Goal: Task Accomplishment & Management: Manage account settings

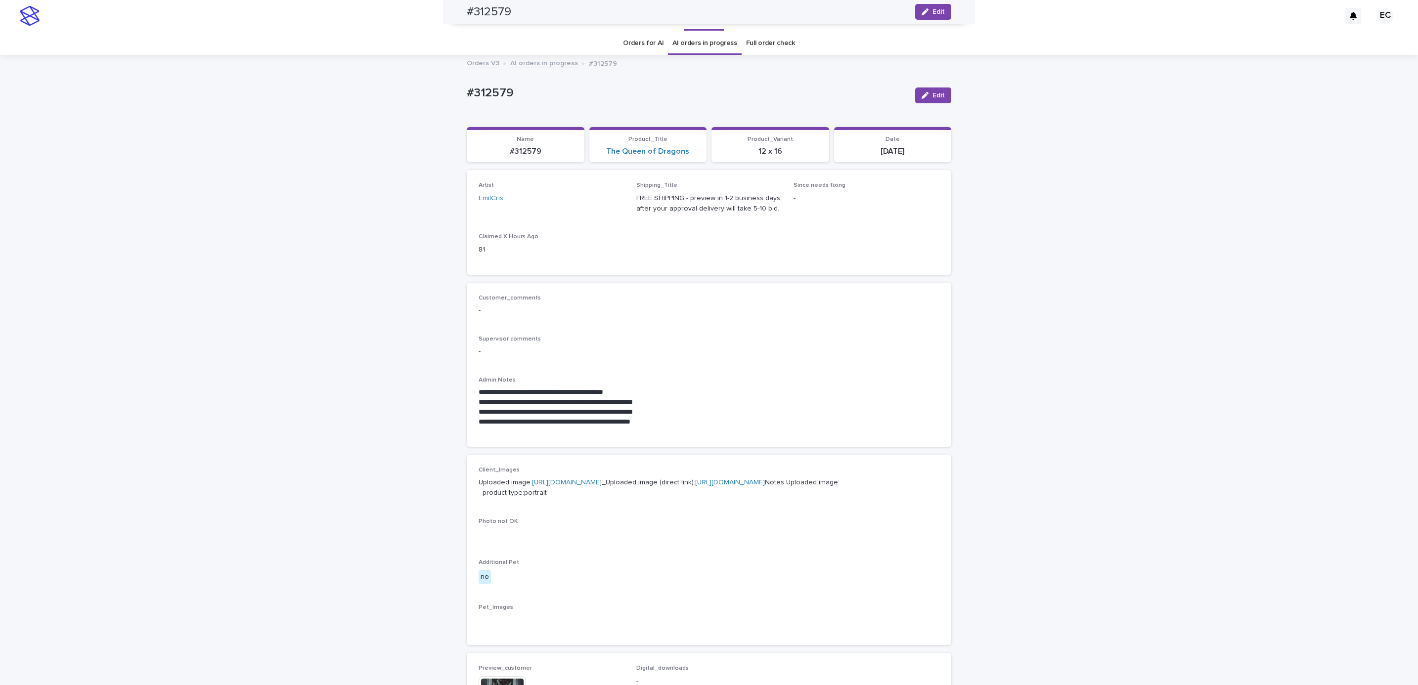
scroll to position [411, 0]
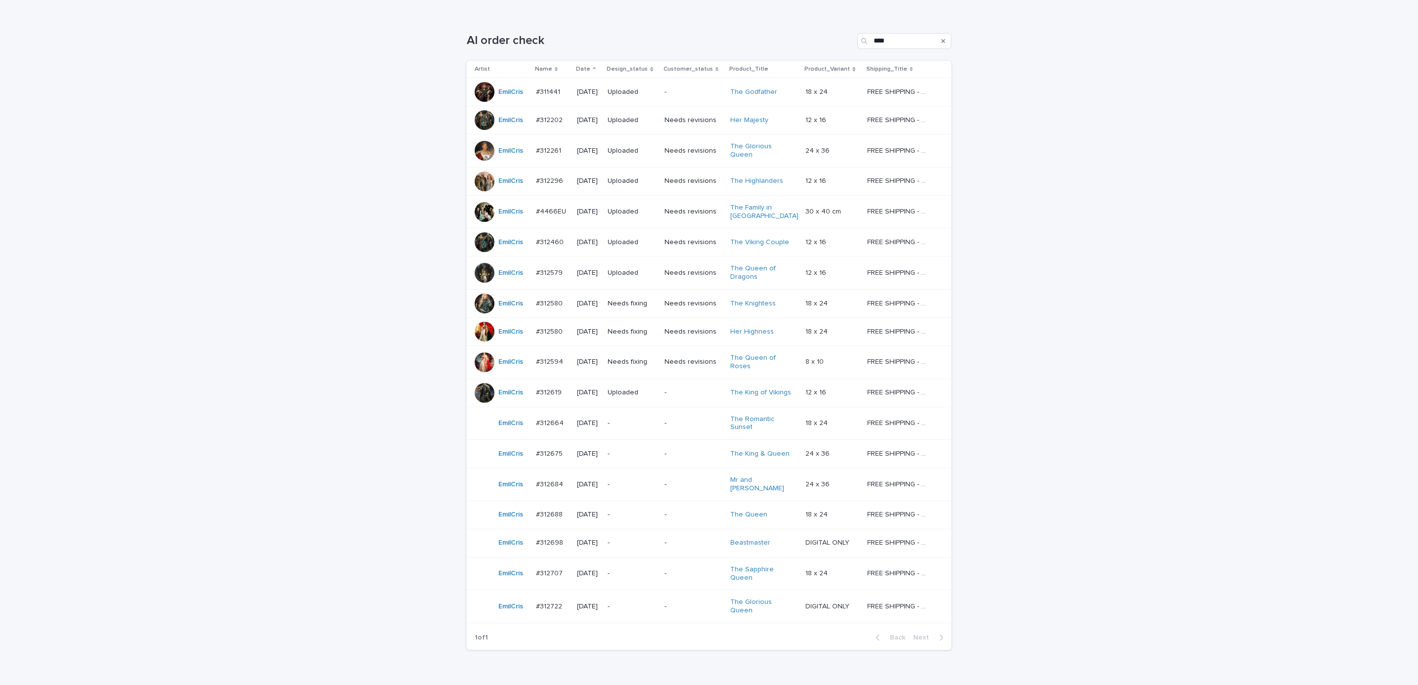
scroll to position [145, 0]
click at [635, 304] on div "Needs fixing" at bounding box center [632, 300] width 49 height 16
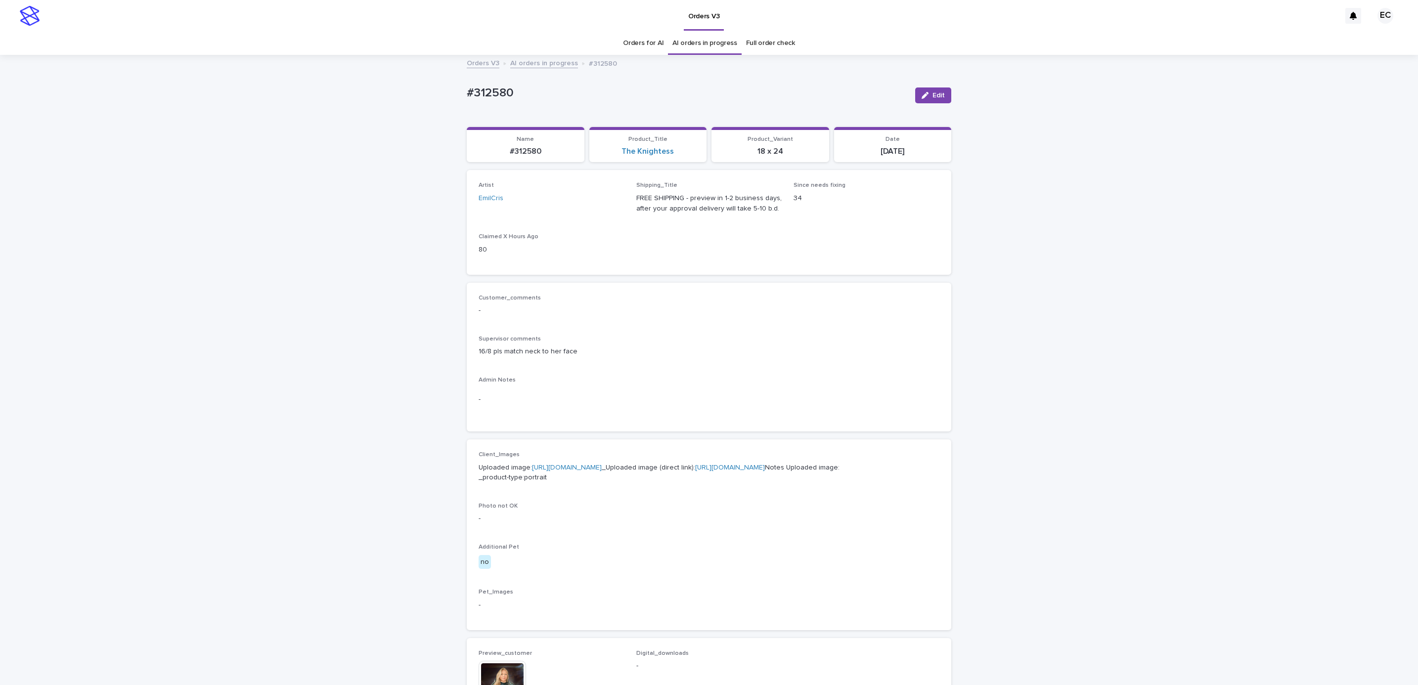
click at [712, 594] on div "Client_Images Uploaded image: [URL][DOMAIN_NAME] _Uploaded image (direct link):…" at bounding box center [709, 534] width 461 height 167
click at [941, 89] on button "Edit" at bounding box center [933, 96] width 36 height 16
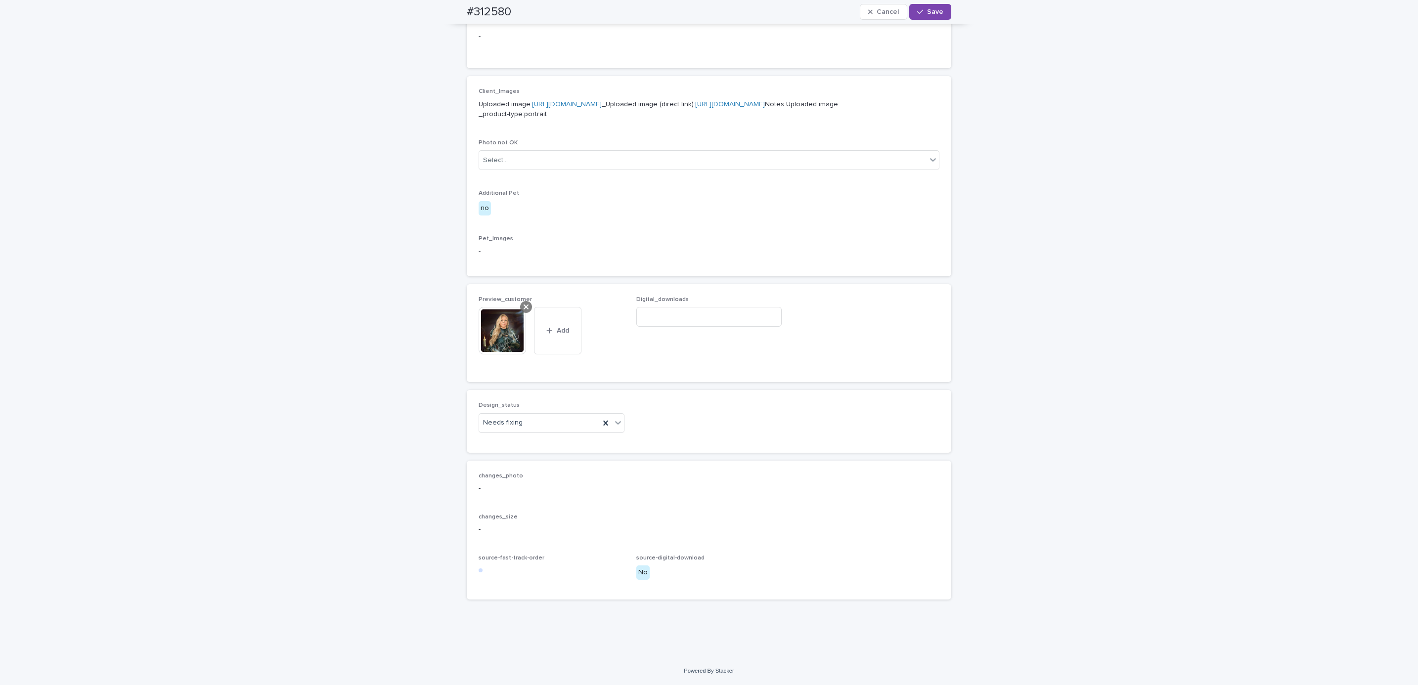
click at [524, 306] on icon at bounding box center [526, 307] width 5 height 8
click at [504, 346] on button "Add" at bounding box center [502, 351] width 47 height 16
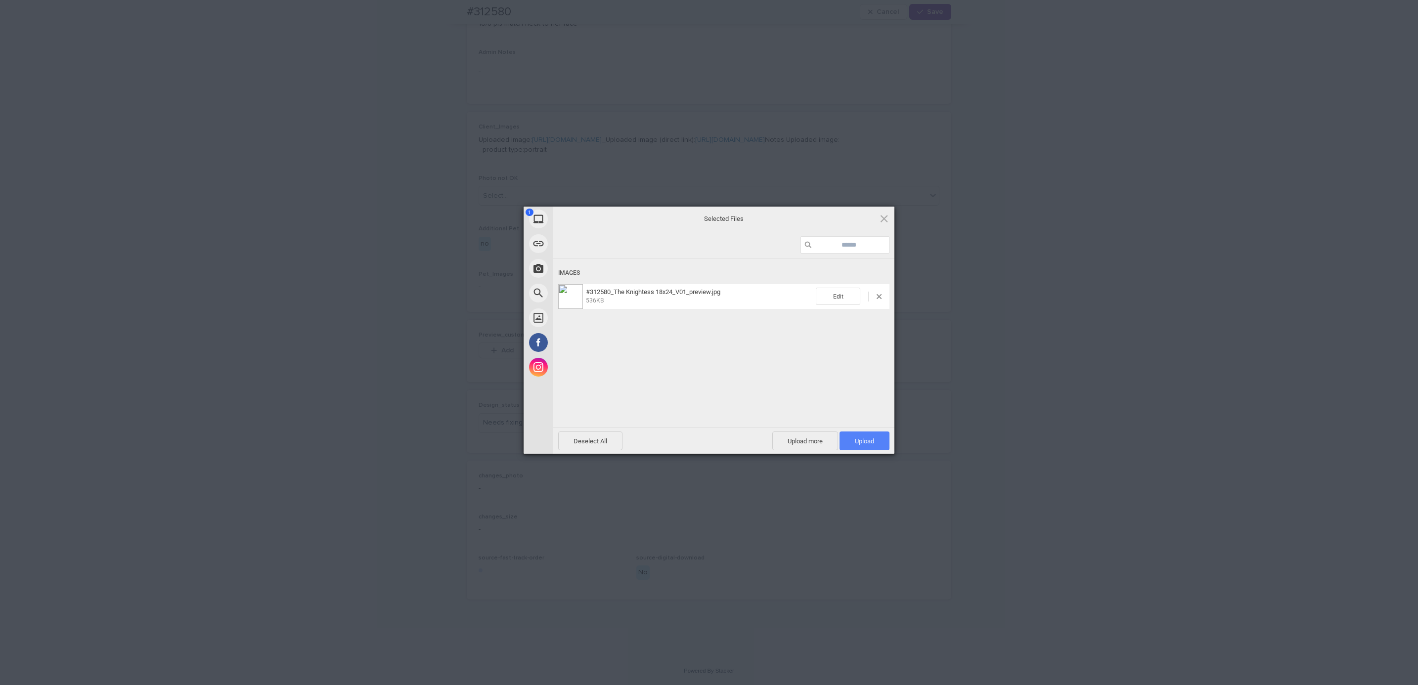
click at [873, 447] on span "Upload 1" at bounding box center [865, 441] width 50 height 19
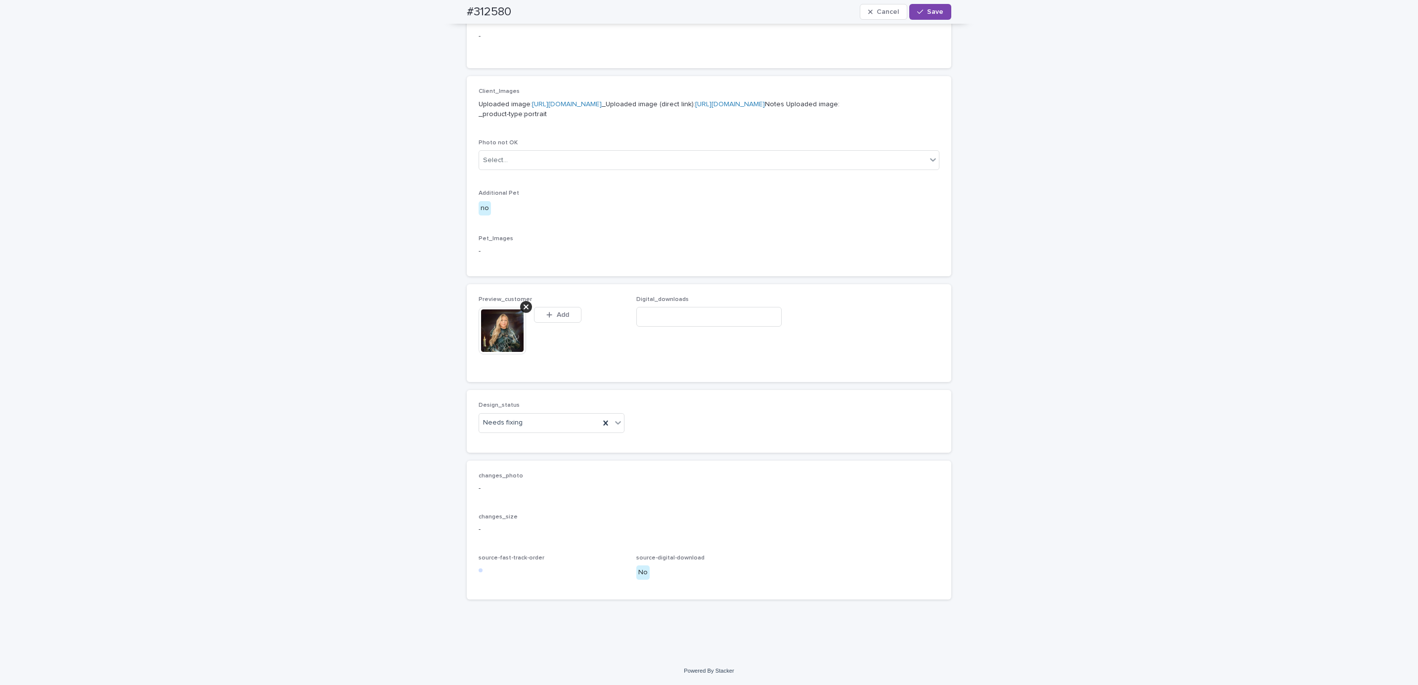
scroll to position [398, 0]
click at [302, 576] on div "Loading... Saving… Loading... Saving… #312580 Cancel Save #312580 Cancel Save S…" at bounding box center [709, 174] width 1418 height 965
click at [555, 456] on div "Uploaded" at bounding box center [546, 459] width 145 height 17
click at [927, 14] on span "Save" at bounding box center [935, 11] width 16 height 7
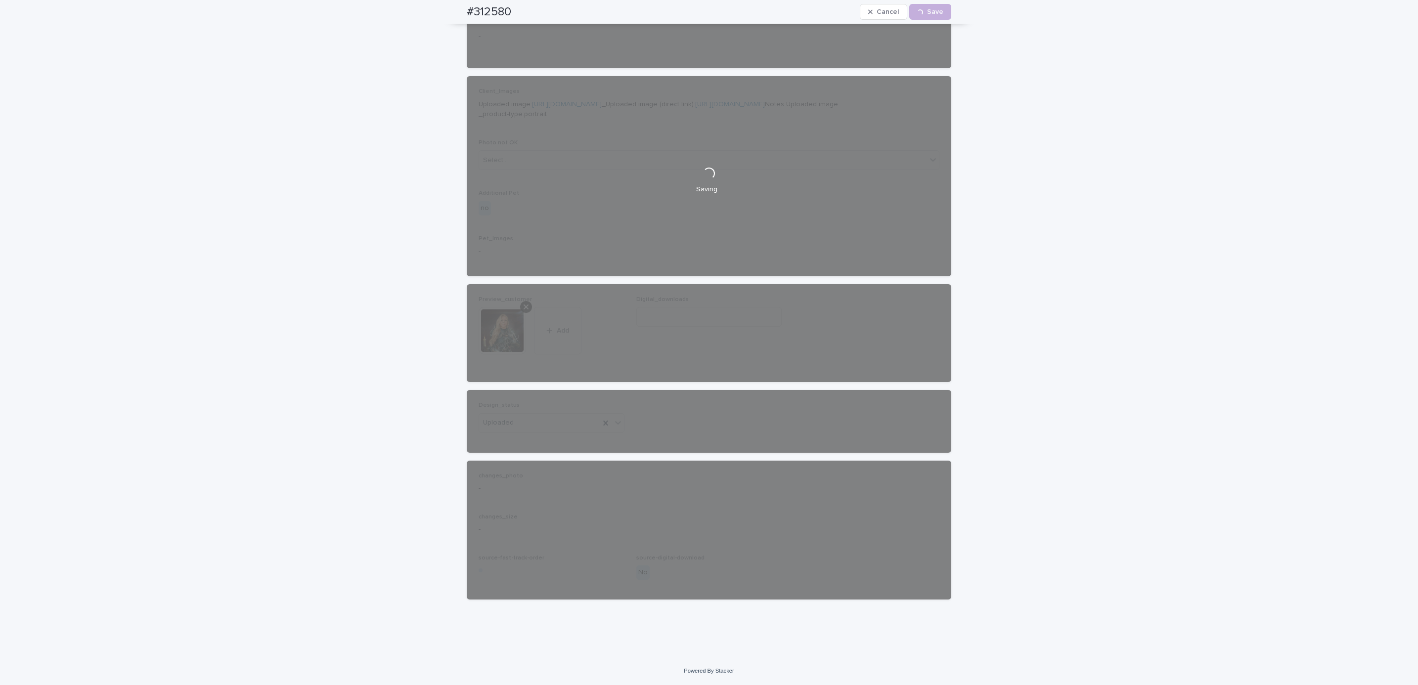
click at [447, 15] on div "#312580 Cancel Loading... Save" at bounding box center [709, 12] width 532 height 24
click at [519, 12] on div "#312580 Cancel Loading... Save" at bounding box center [709, 12] width 485 height 24
copy h2 "#312580"
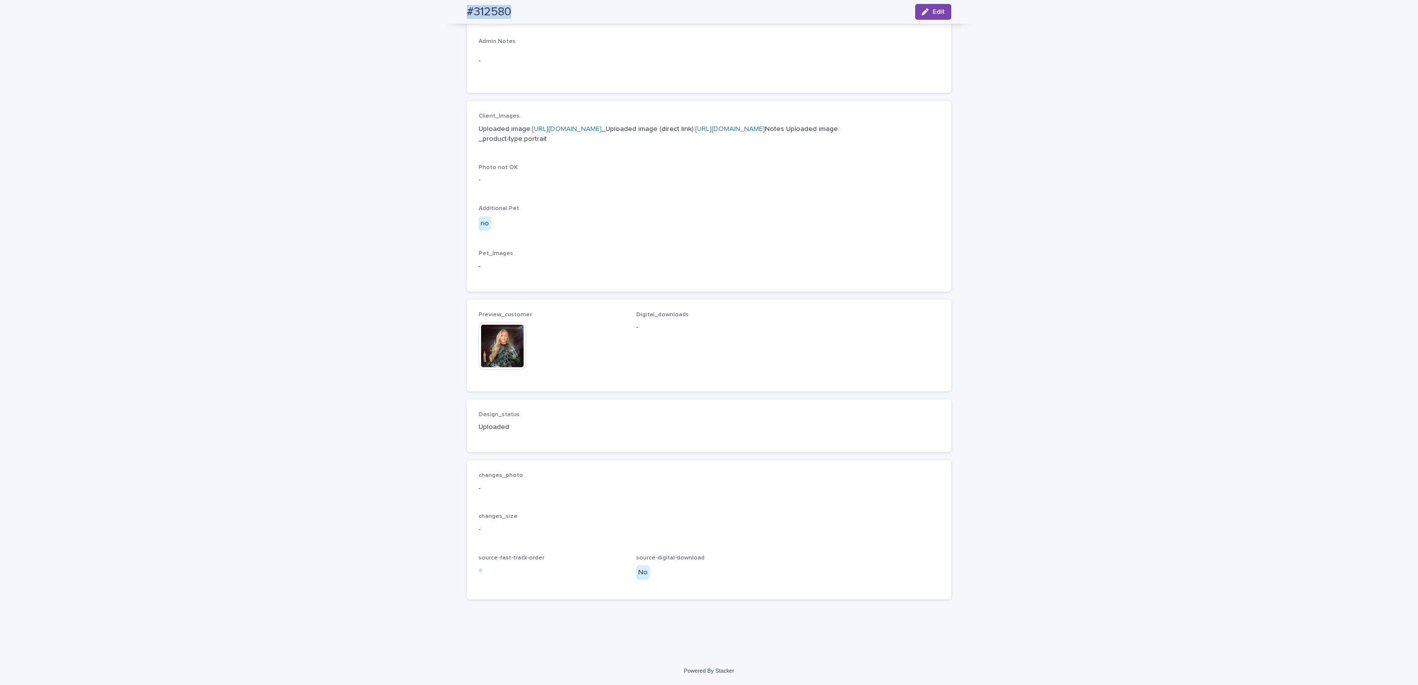
scroll to position [385, 0]
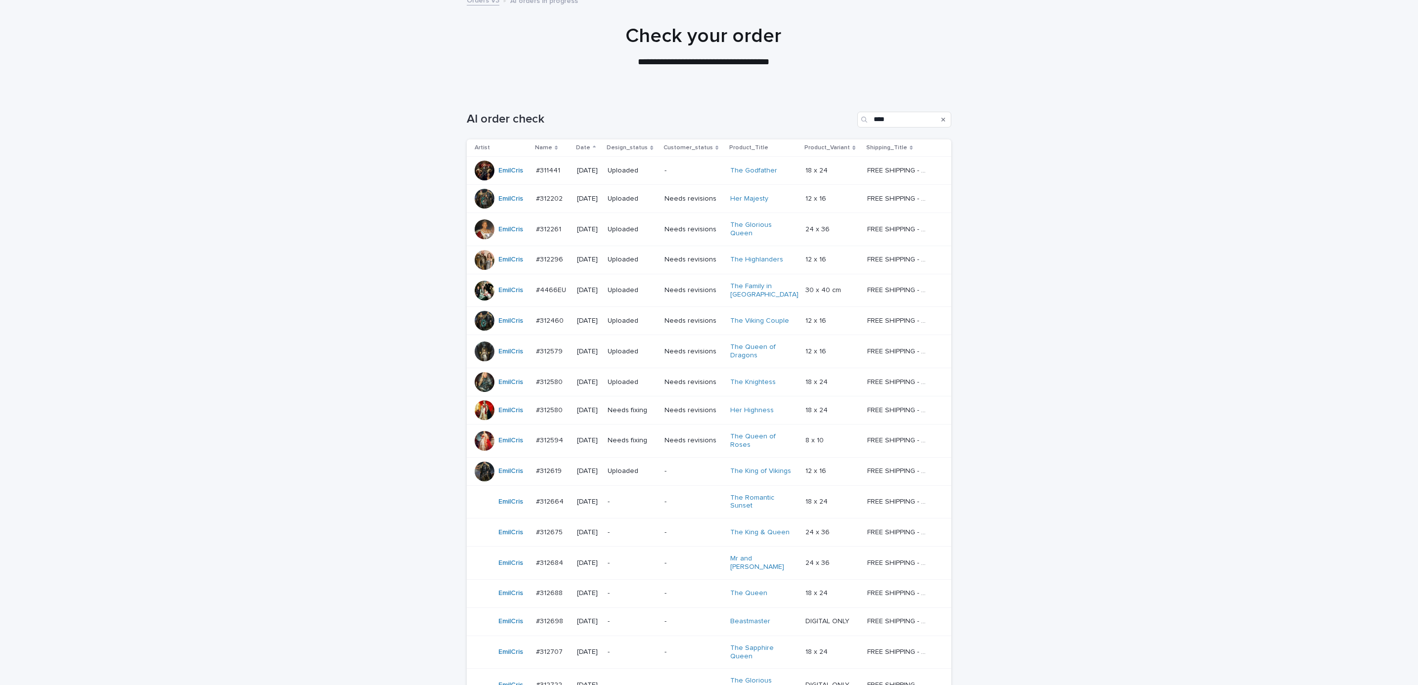
scroll to position [88, 0]
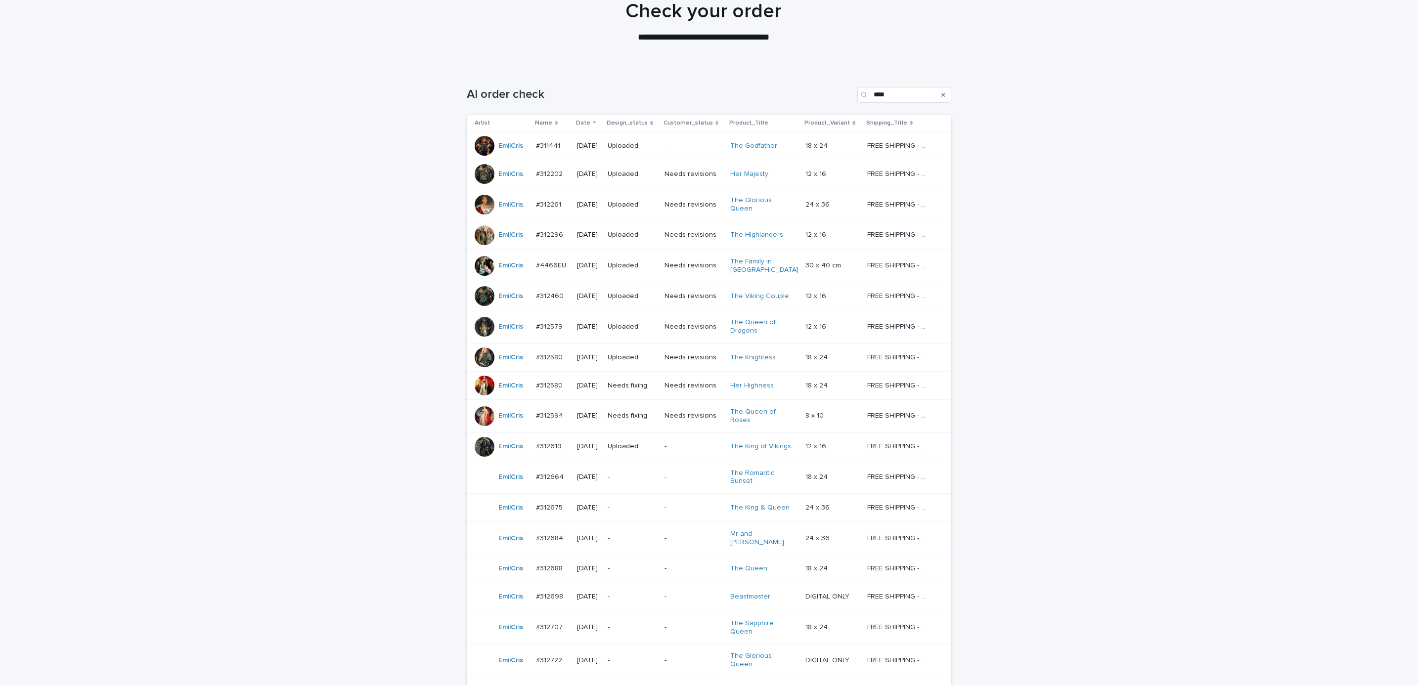
click at [625, 389] on div "Needs fixing" at bounding box center [632, 386] width 49 height 16
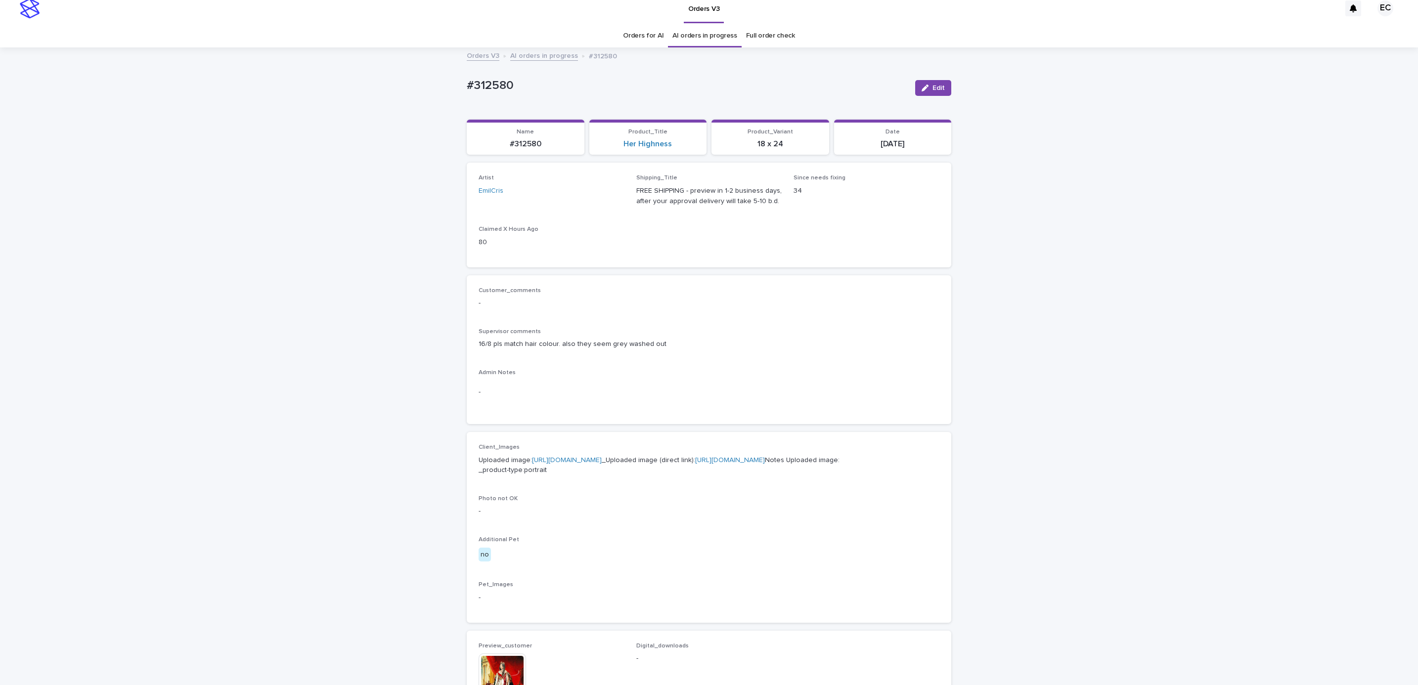
scroll to position [9, 0]
click at [922, 82] on button "Edit" at bounding box center [933, 87] width 36 height 16
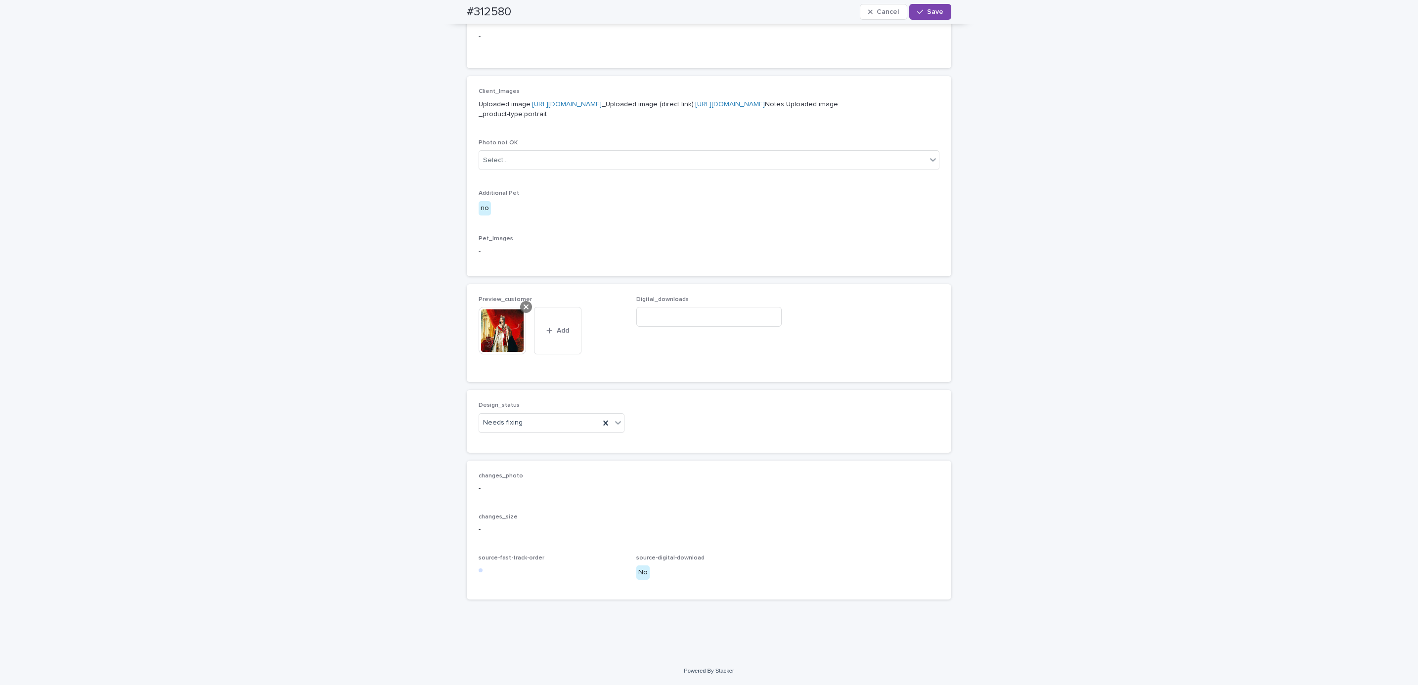
click at [524, 303] on icon at bounding box center [526, 307] width 5 height 8
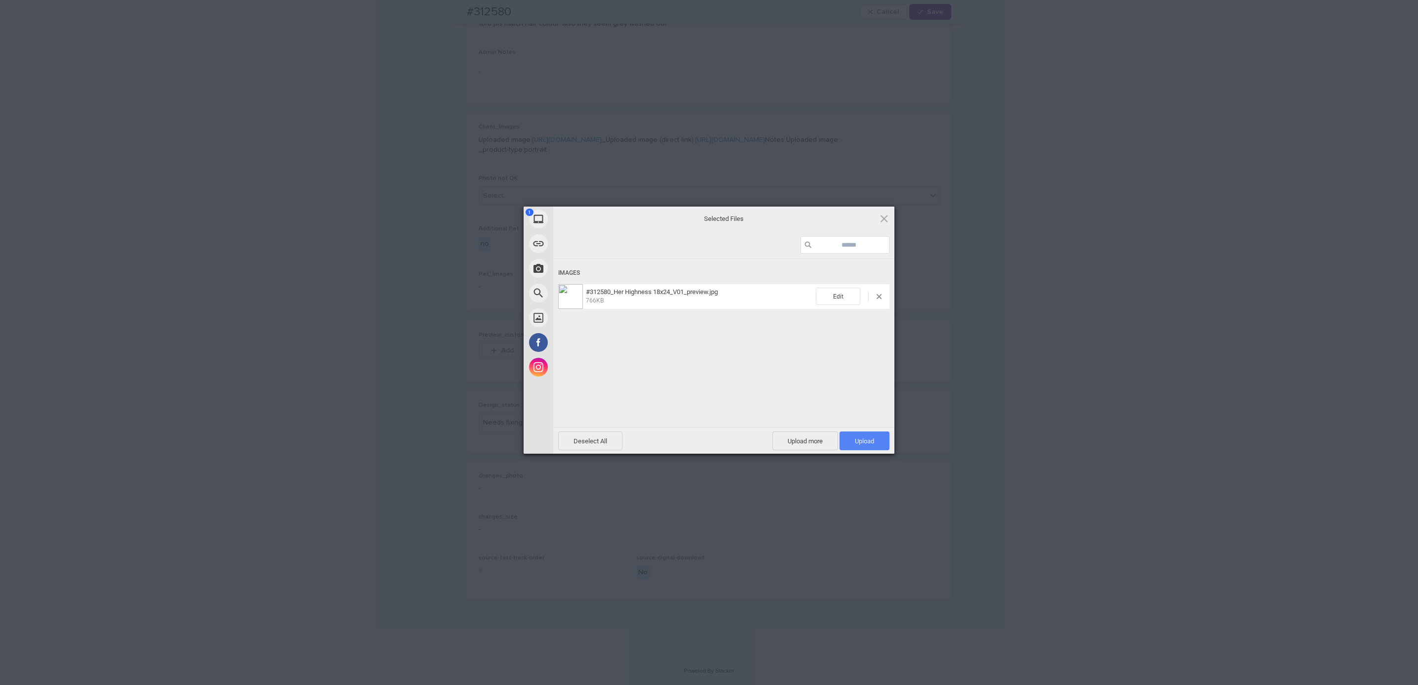
click at [874, 444] on span "Upload 1" at bounding box center [864, 441] width 19 height 7
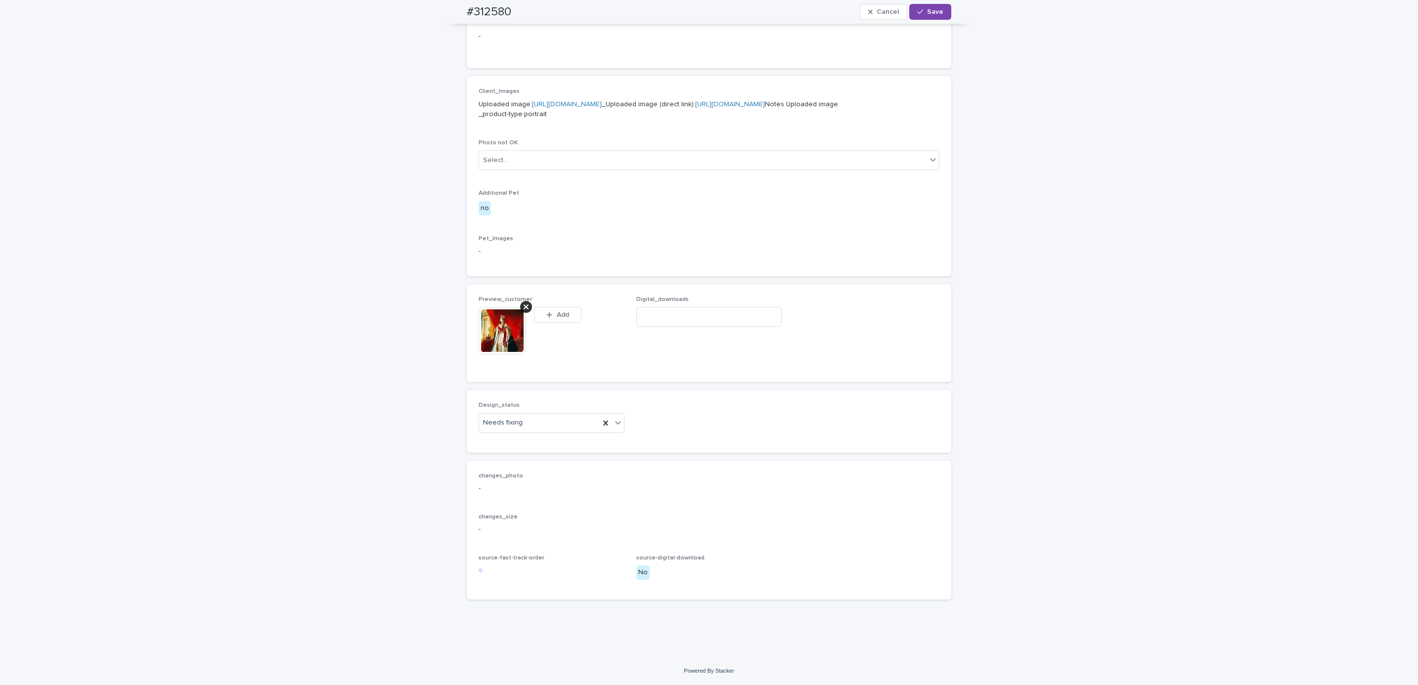
scroll to position [398, 0]
click at [927, 9] on span "Save" at bounding box center [935, 11] width 16 height 7
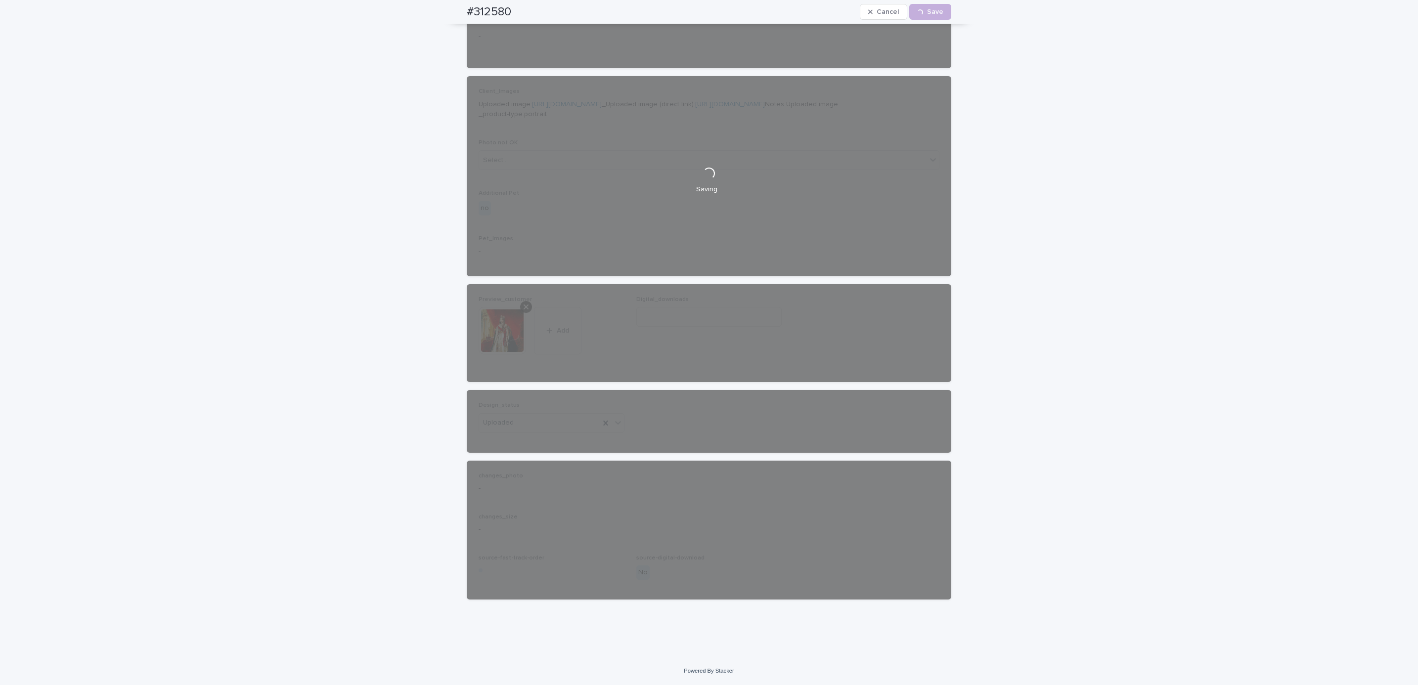
click at [451, 9] on div "#312580 Cancel Loading... Save" at bounding box center [709, 12] width 532 height 24
click at [512, 11] on div "#312580 Cancel Loading... Save" at bounding box center [709, 12] width 485 height 24
copy h2 "#312580"
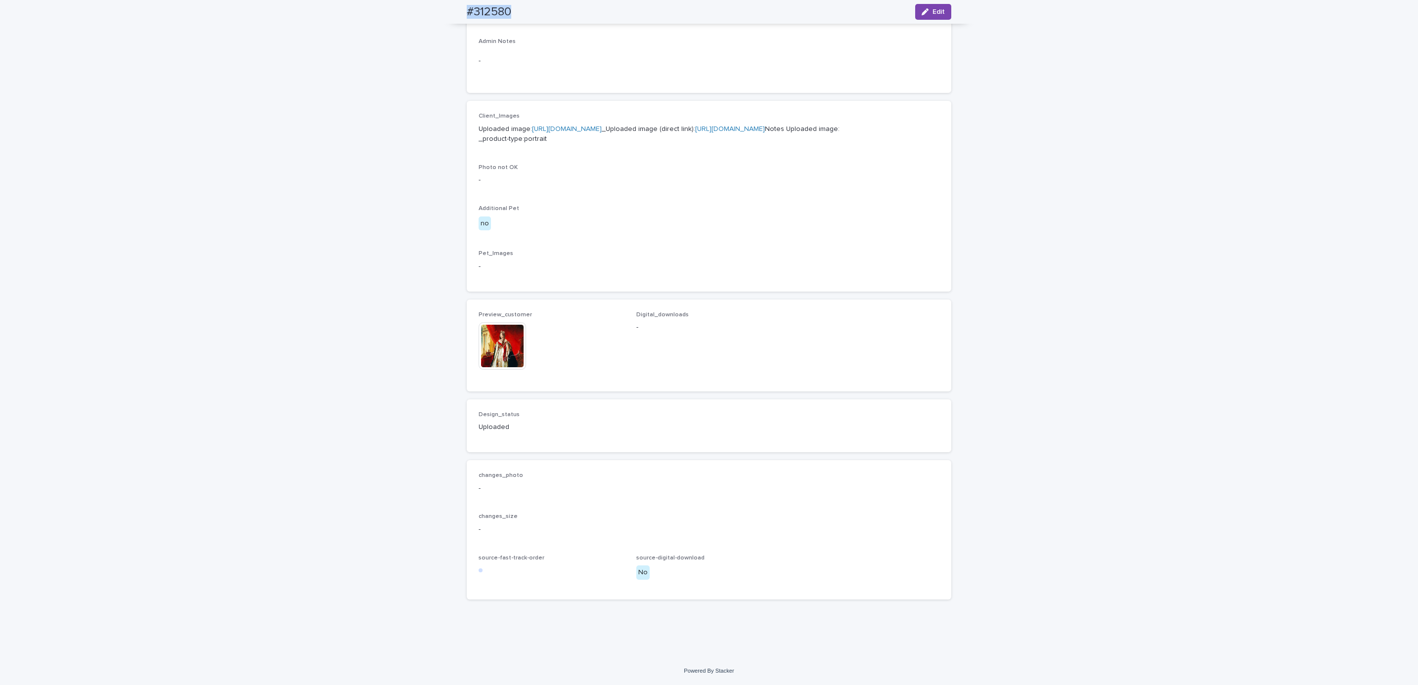
scroll to position [385, 0]
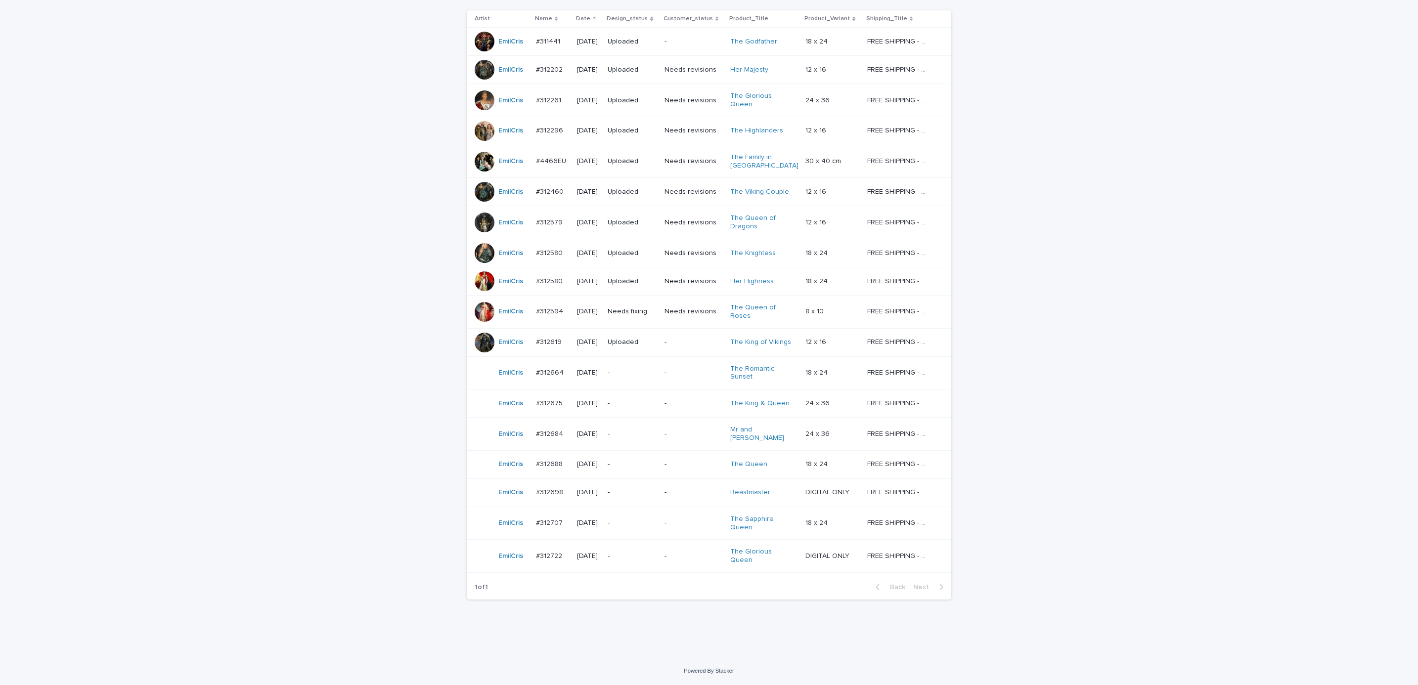
scroll to position [32, 0]
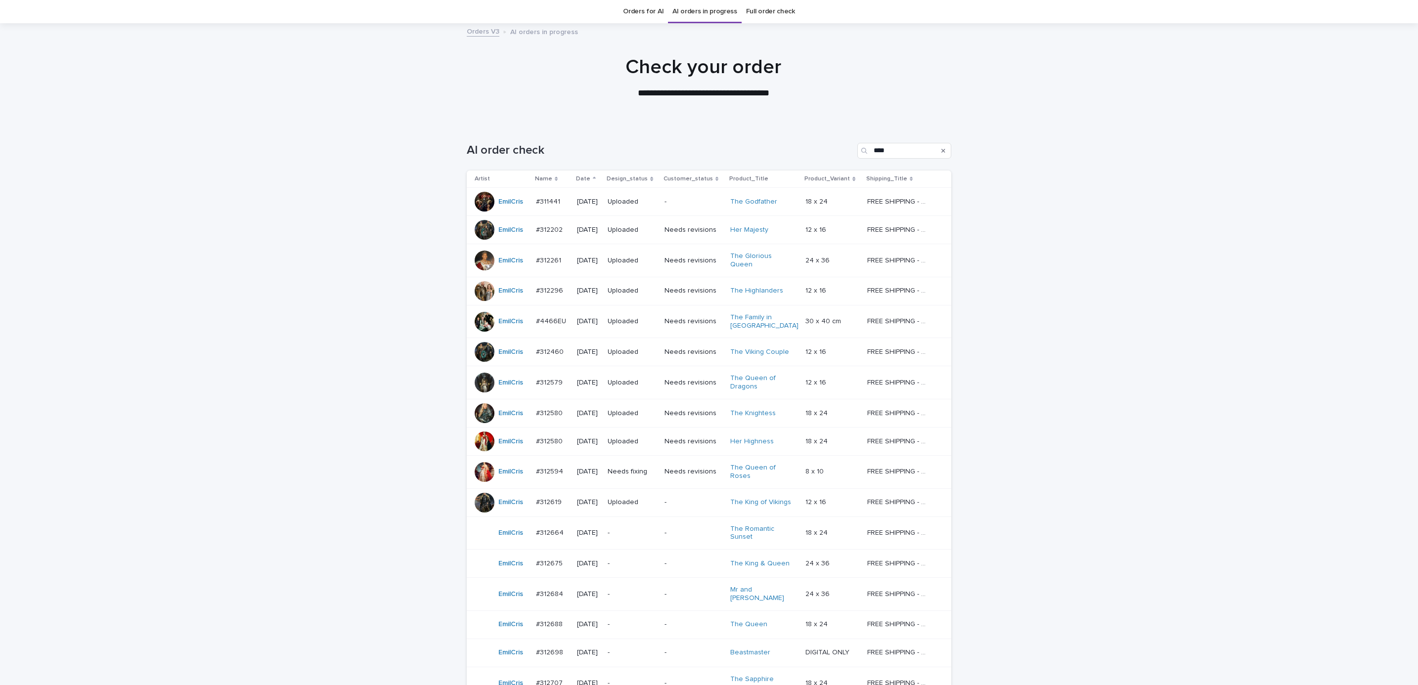
click at [638, 475] on div "Needs fixing" at bounding box center [632, 472] width 49 height 16
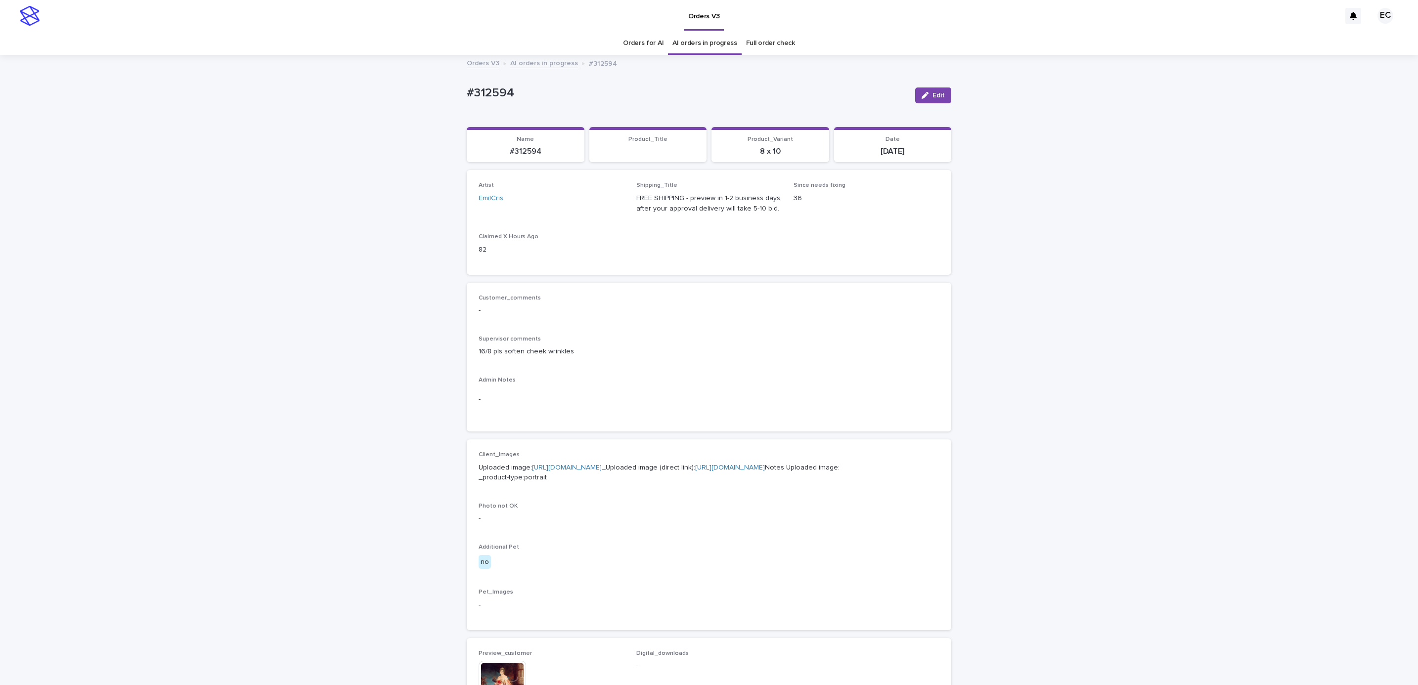
click at [1068, 361] on div "Loading... Saving… Loading... Saving… #312594 Edit #312594 Edit Sorry, there wa…" at bounding box center [709, 526] width 1418 height 940
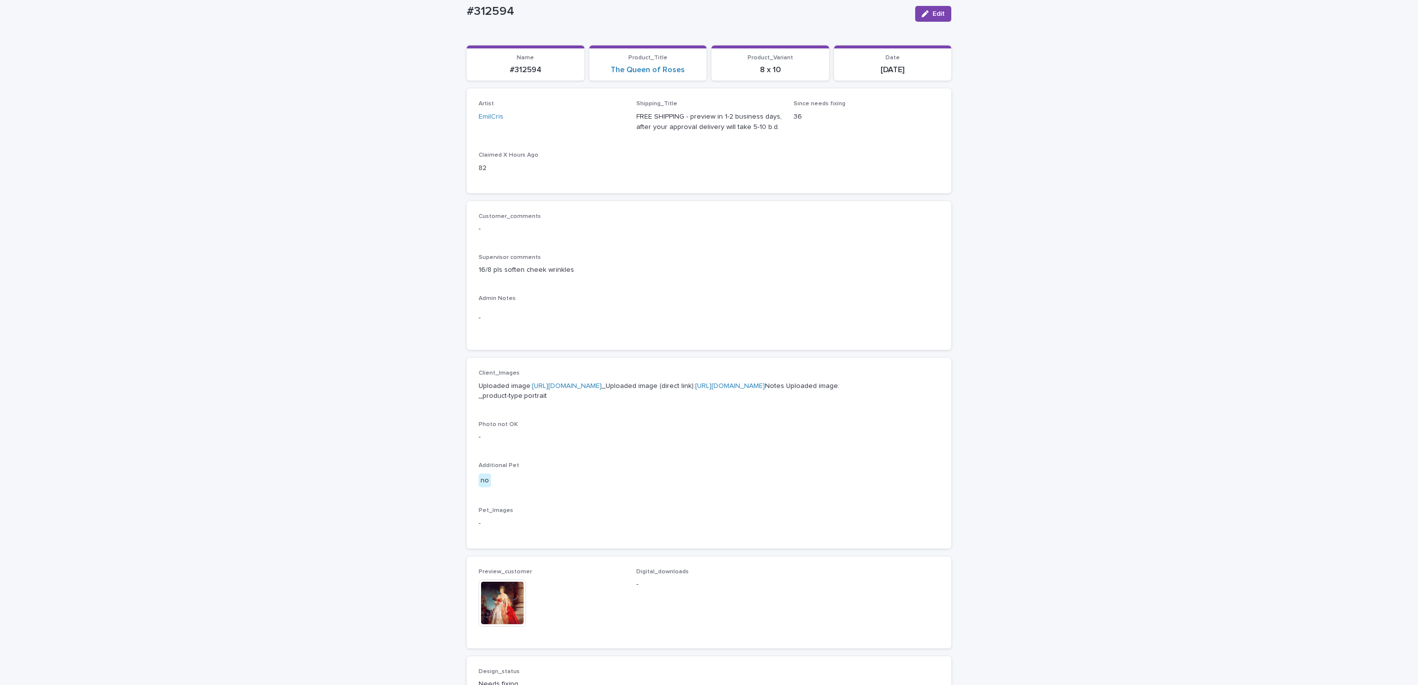
scroll to position [79, 0]
click at [933, 17] on span "Edit" at bounding box center [939, 16] width 12 height 7
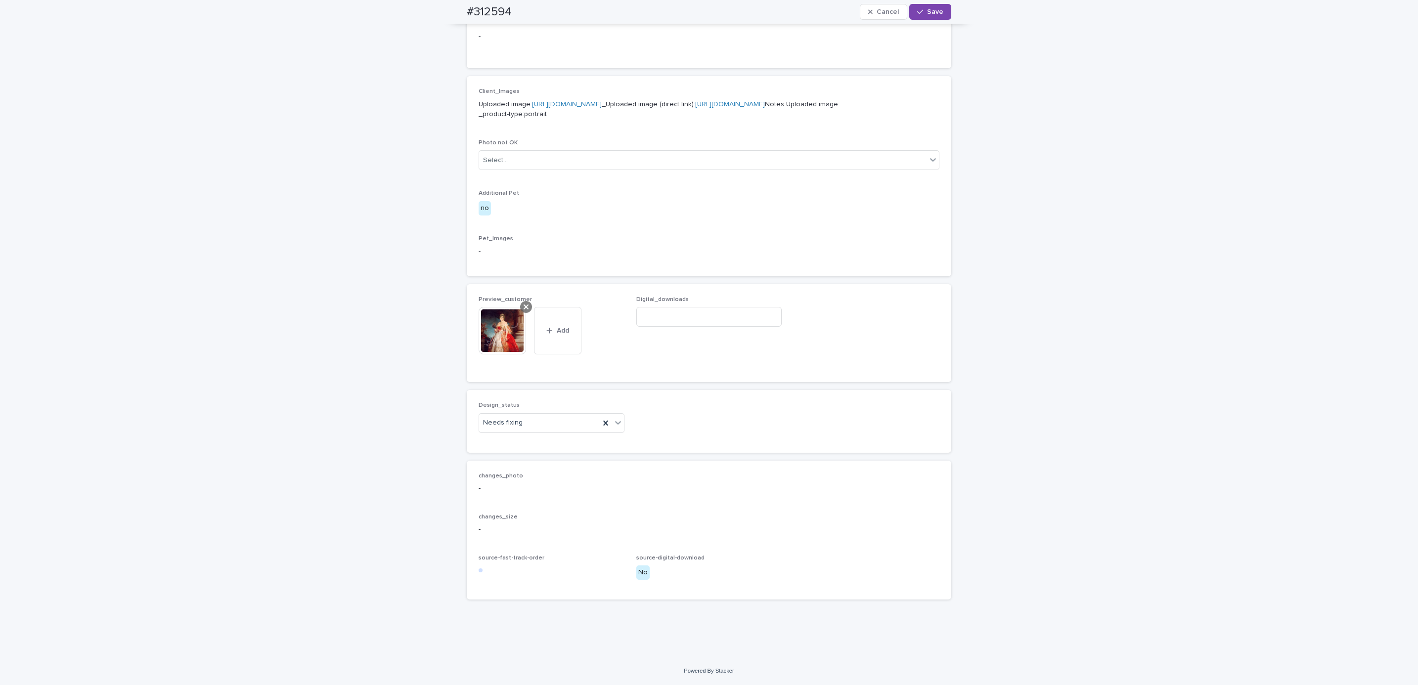
click at [524, 305] on icon at bounding box center [526, 307] width 5 height 8
click at [512, 333] on span "Preview_customer" at bounding box center [505, 335] width 53 height 6
click at [511, 353] on button "Add" at bounding box center [502, 351] width 47 height 16
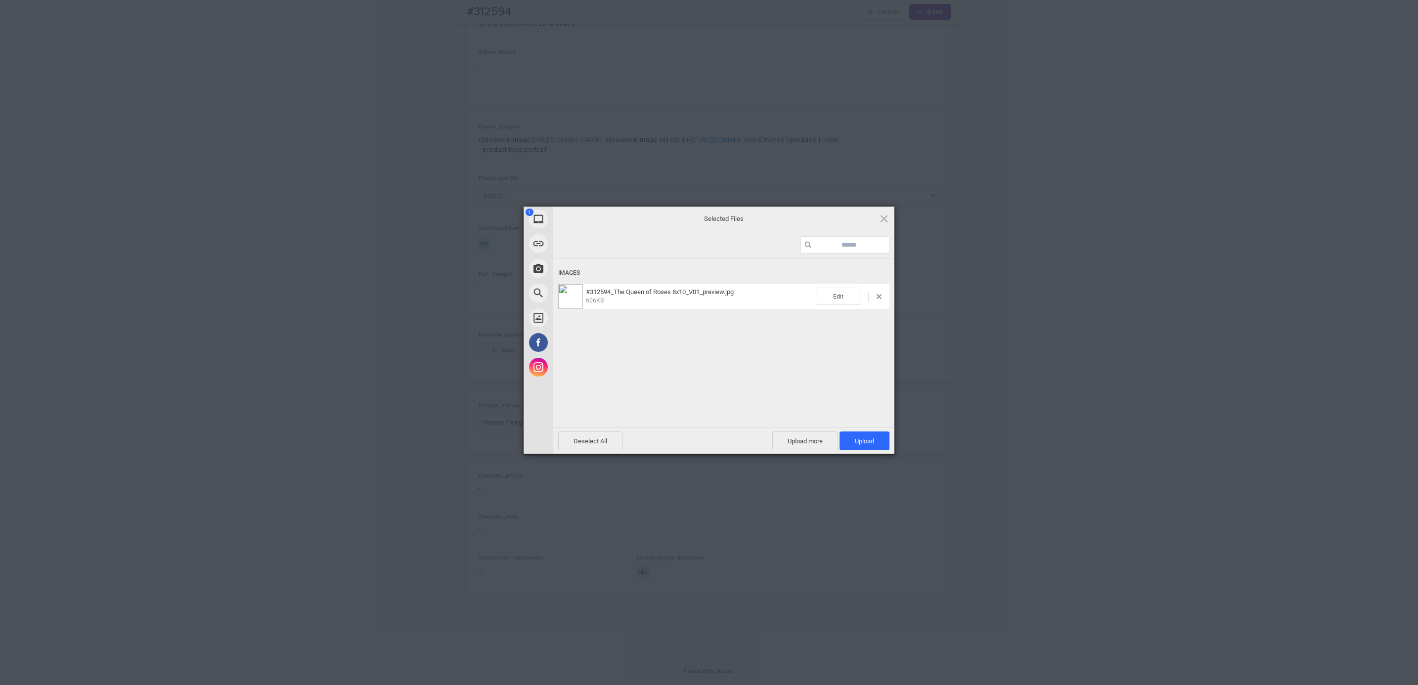
click at [872, 438] on span "Upload 1" at bounding box center [864, 441] width 19 height 7
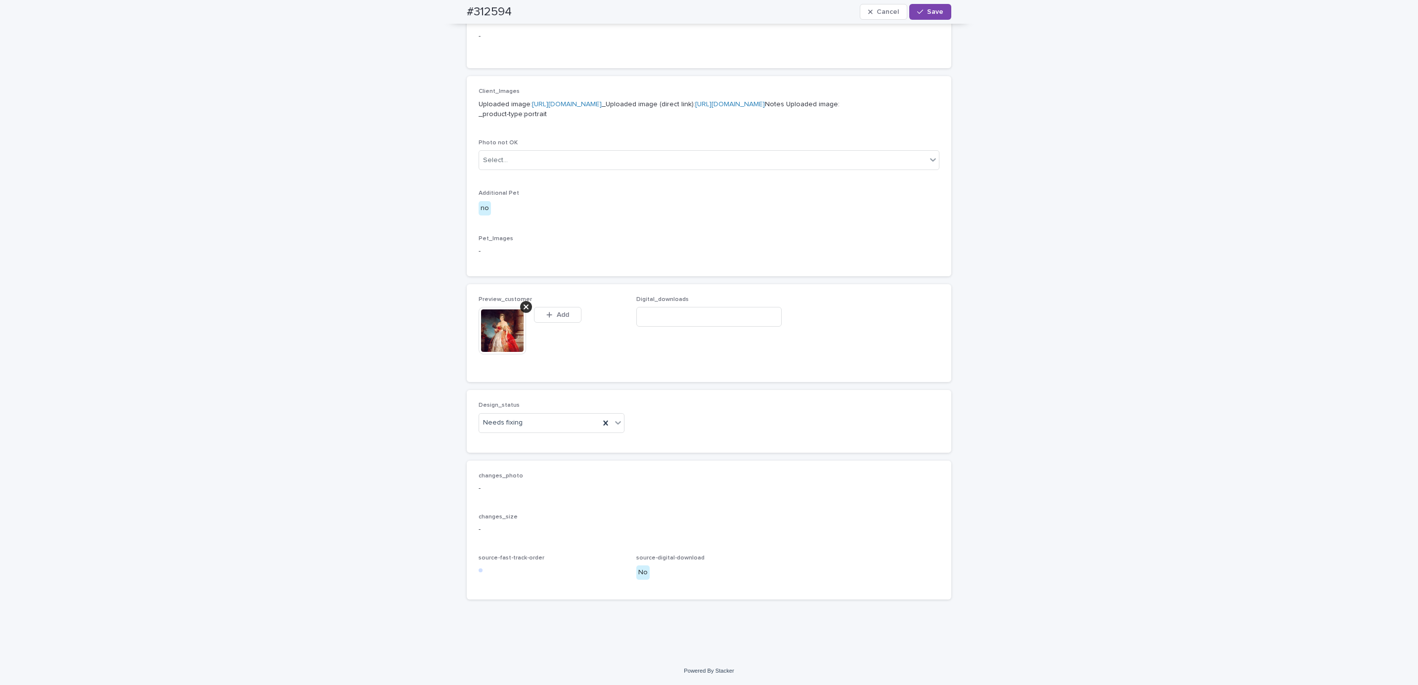
scroll to position [398, 0]
click at [942, 10] on button "Save" at bounding box center [930, 12] width 42 height 16
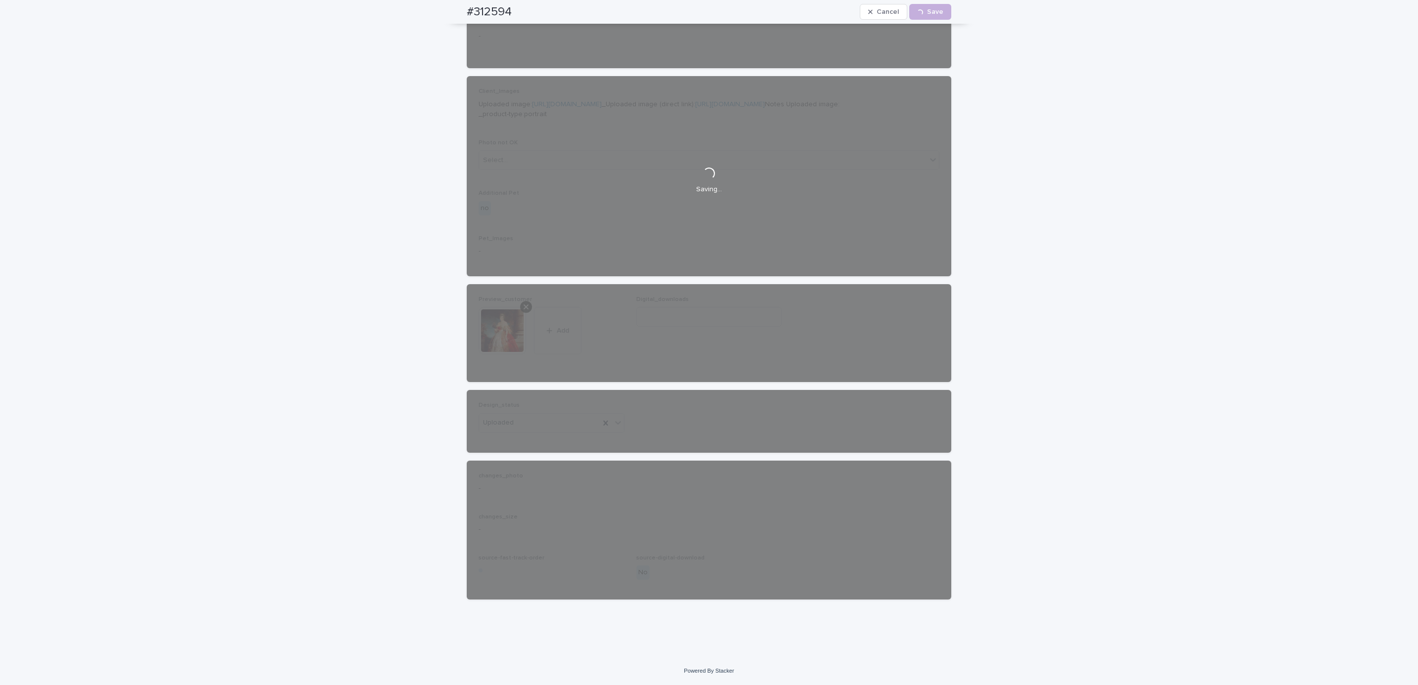
click at [451, 15] on div "#312594 Cancel Loading... Save" at bounding box center [709, 12] width 532 height 24
click at [520, 13] on div "#312594 Cancel Loading... Save" at bounding box center [709, 12] width 485 height 24
copy h2 "#312594"
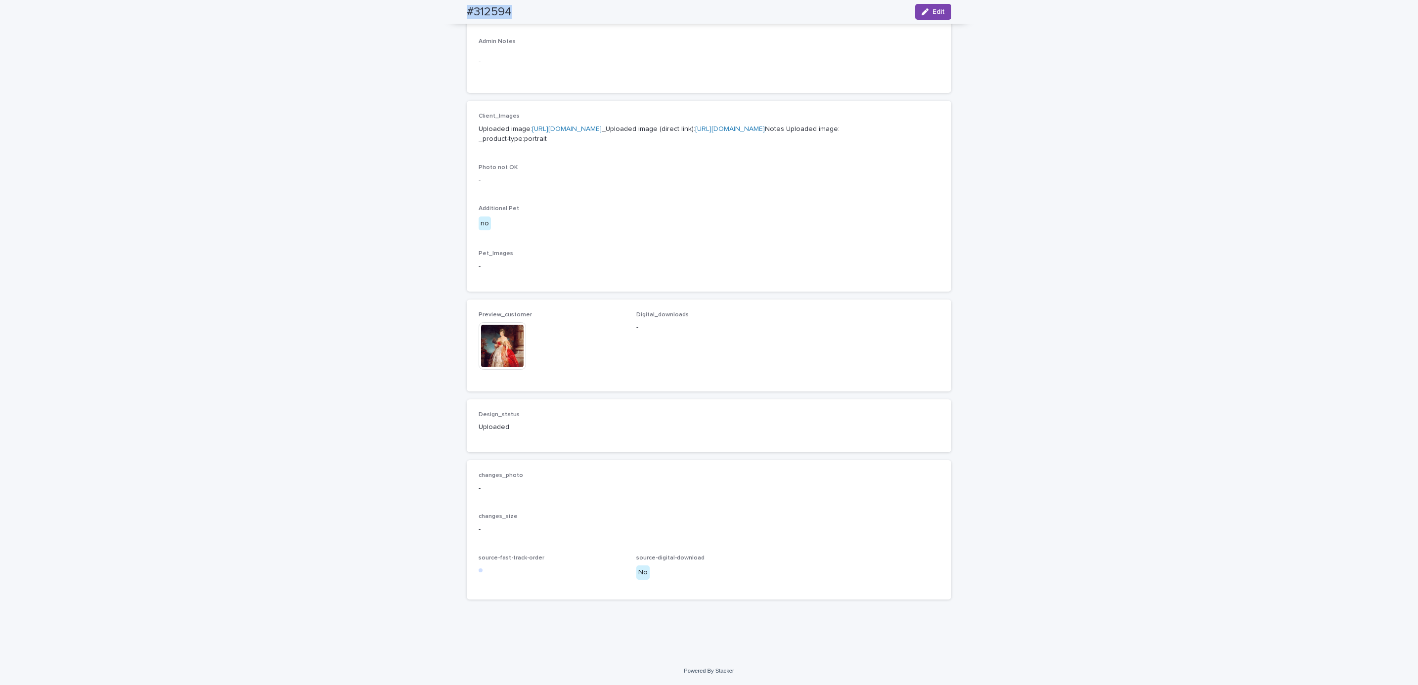
scroll to position [385, 0]
click at [123, 84] on div "Loading... Saving… Loading... Saving… #312594 Edit #312594 Edit Sorry, there wa…" at bounding box center [709, 187] width 1418 height 940
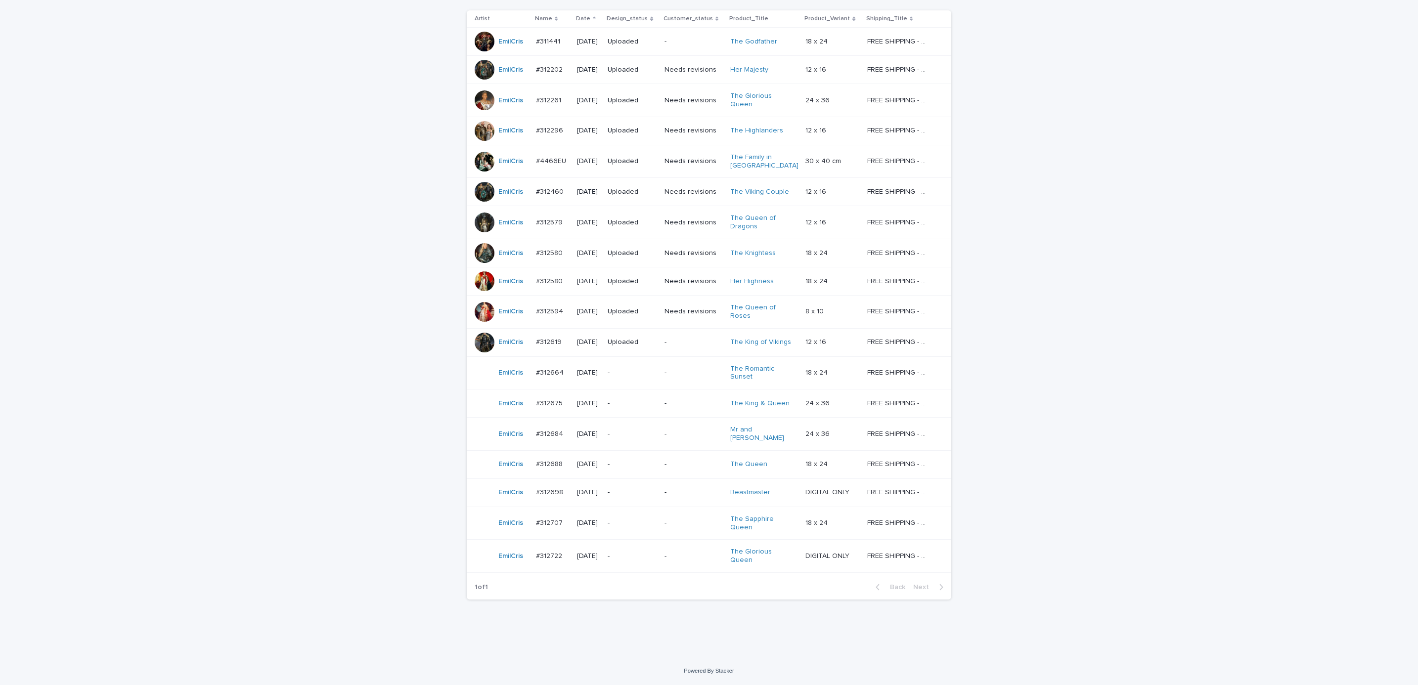
scroll to position [32, 0]
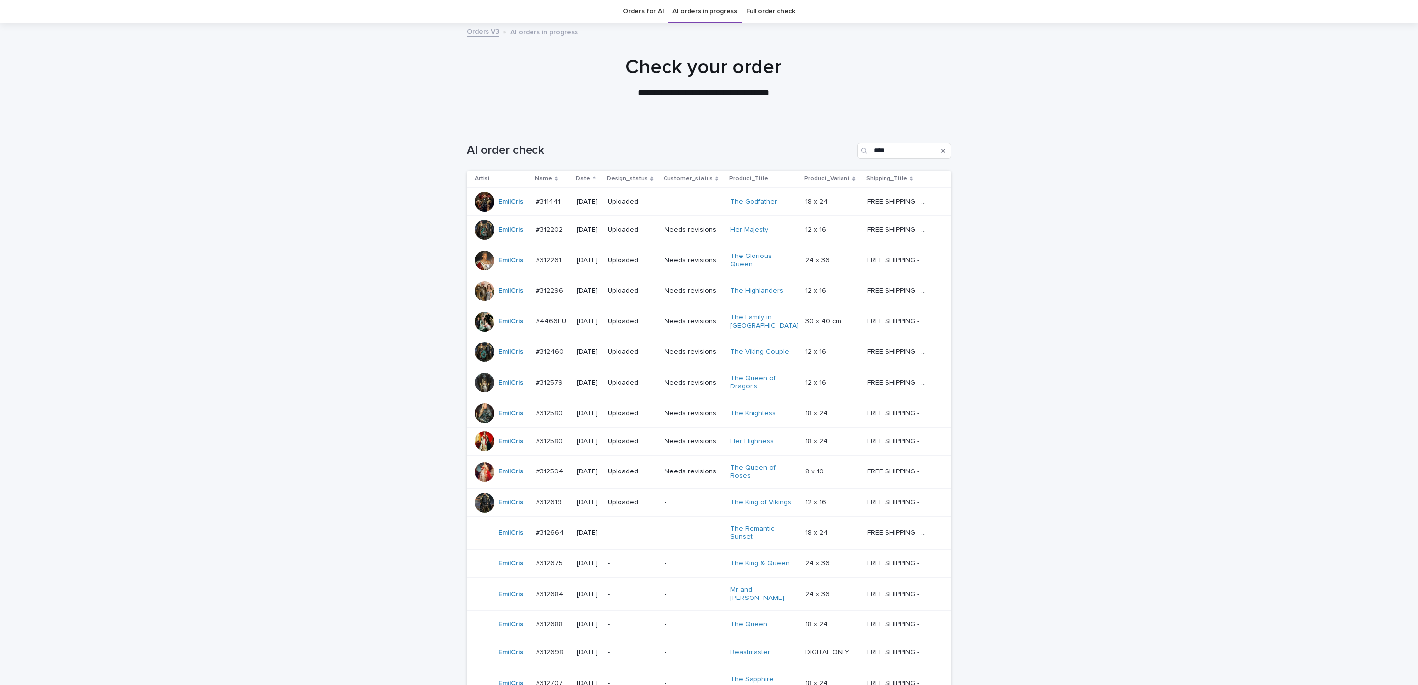
click at [1108, 234] on div "Loading... Saving… Loading... Saving… AI order check **** Artist Name Date Desi…" at bounding box center [709, 470] width 1418 height 694
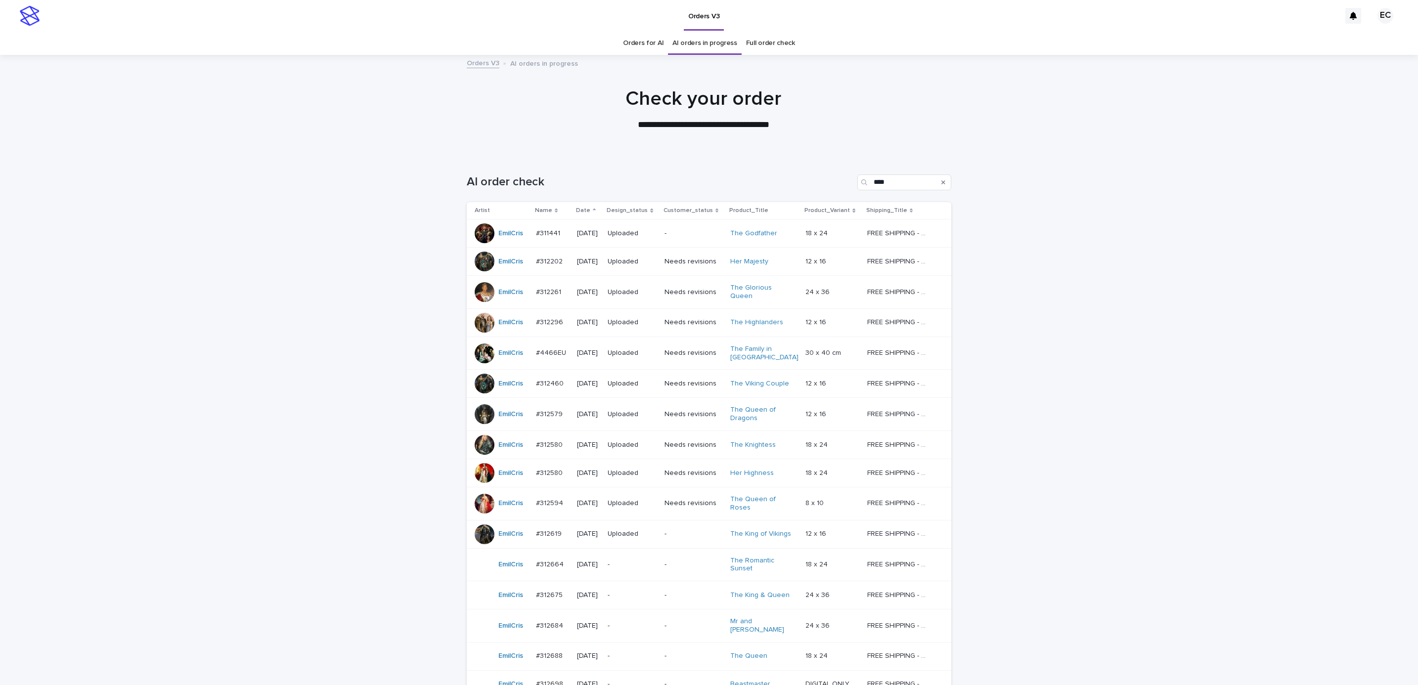
scroll to position [181, 0]
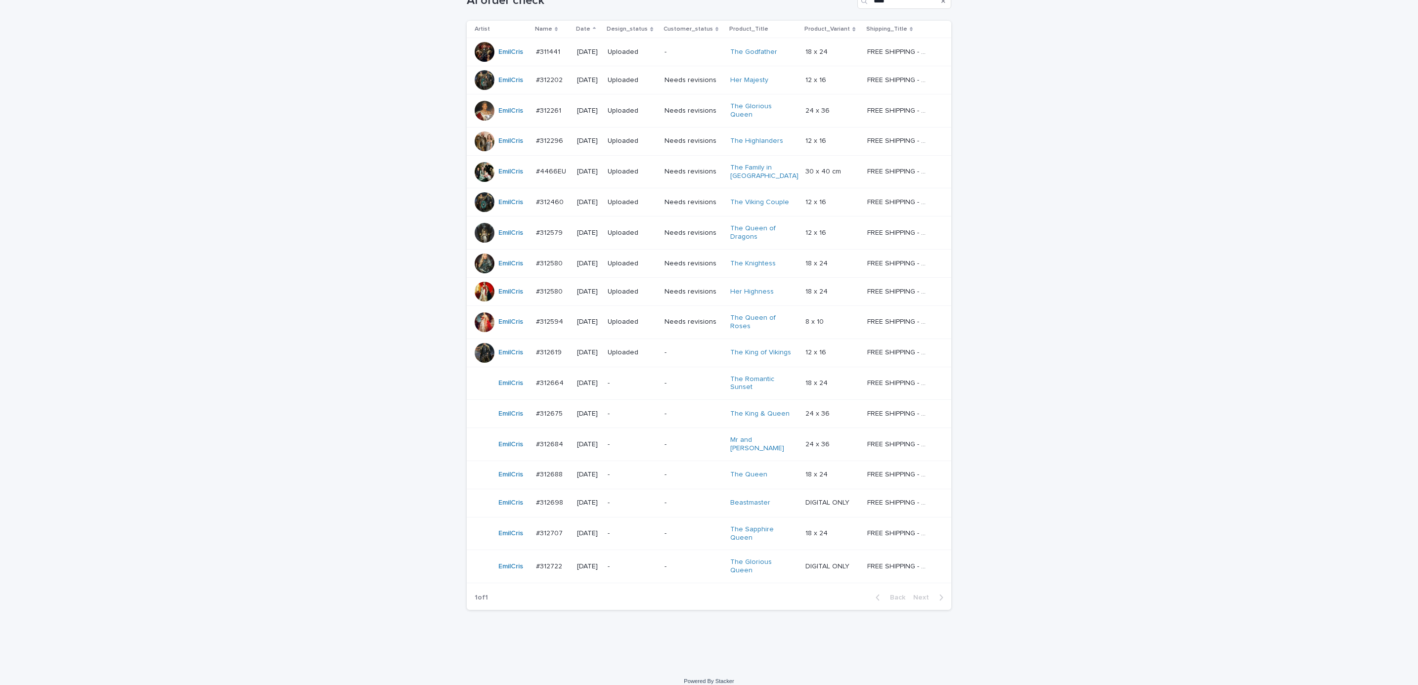
click at [674, 471] on p "-" at bounding box center [694, 475] width 58 height 8
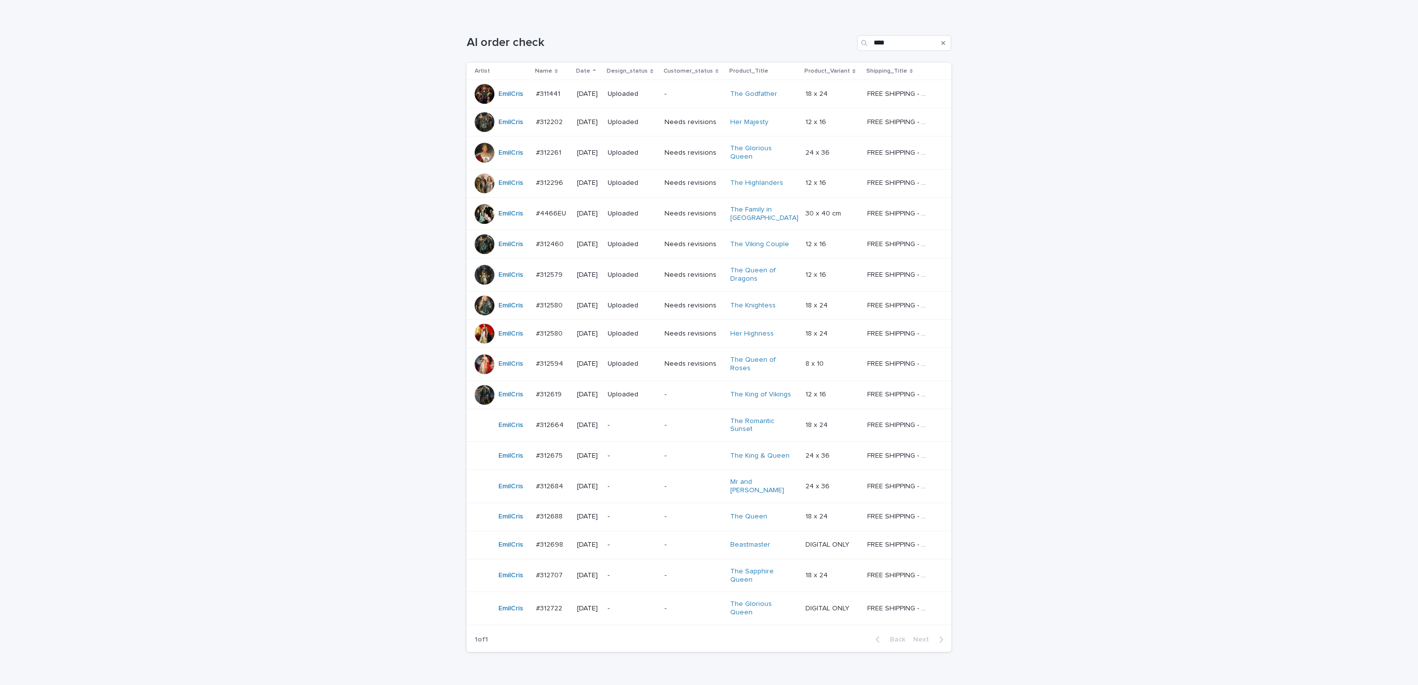
scroll to position [181, 0]
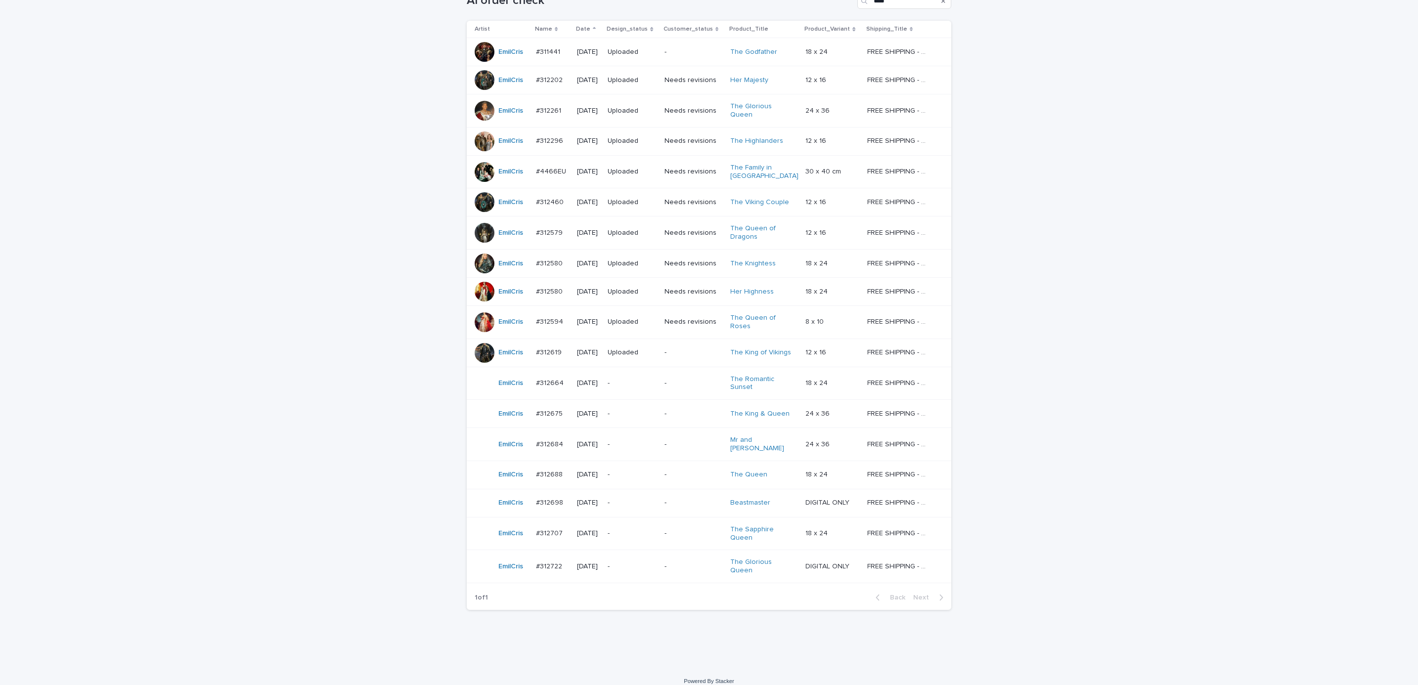
click at [667, 378] on td "-" at bounding box center [694, 383] width 66 height 33
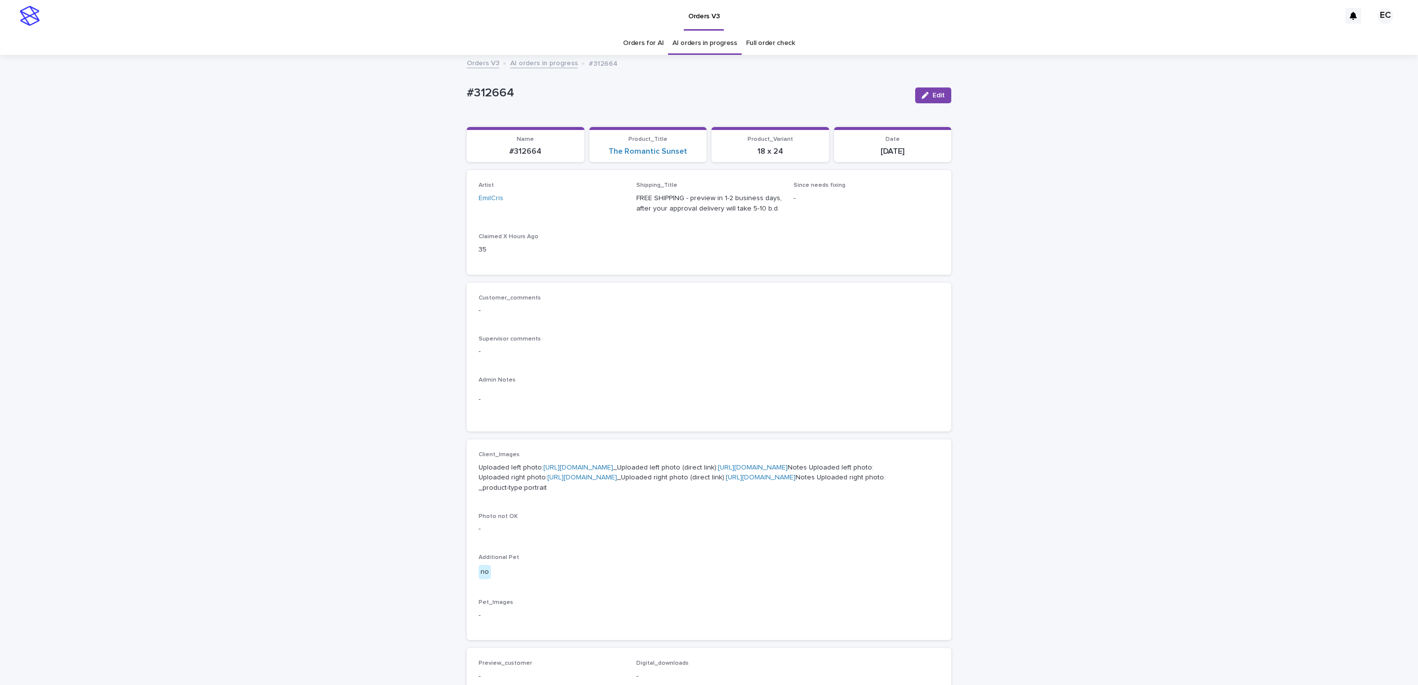
click at [628, 474] on p "Uploaded left photo: [URL][DOMAIN_NAME] _Uploaded left photo (direct link): [UR…" at bounding box center [709, 478] width 461 height 31
click at [613, 466] on link "[URL][DOMAIN_NAME]" at bounding box center [578, 467] width 70 height 7
click at [582, 481] on link "[URL][DOMAIN_NAME]" at bounding box center [582, 477] width 70 height 7
click at [82, 219] on div "Loading... Saving… Loading... Saving… #312664 Edit #312664 Edit Sorry, there wa…" at bounding box center [709, 511] width 1418 height 911
click at [462, 97] on div "Loading... Saving… Loading... Saving… #312664 Edit #312664 Edit Sorry, there wa…" at bounding box center [709, 499] width 494 height 887
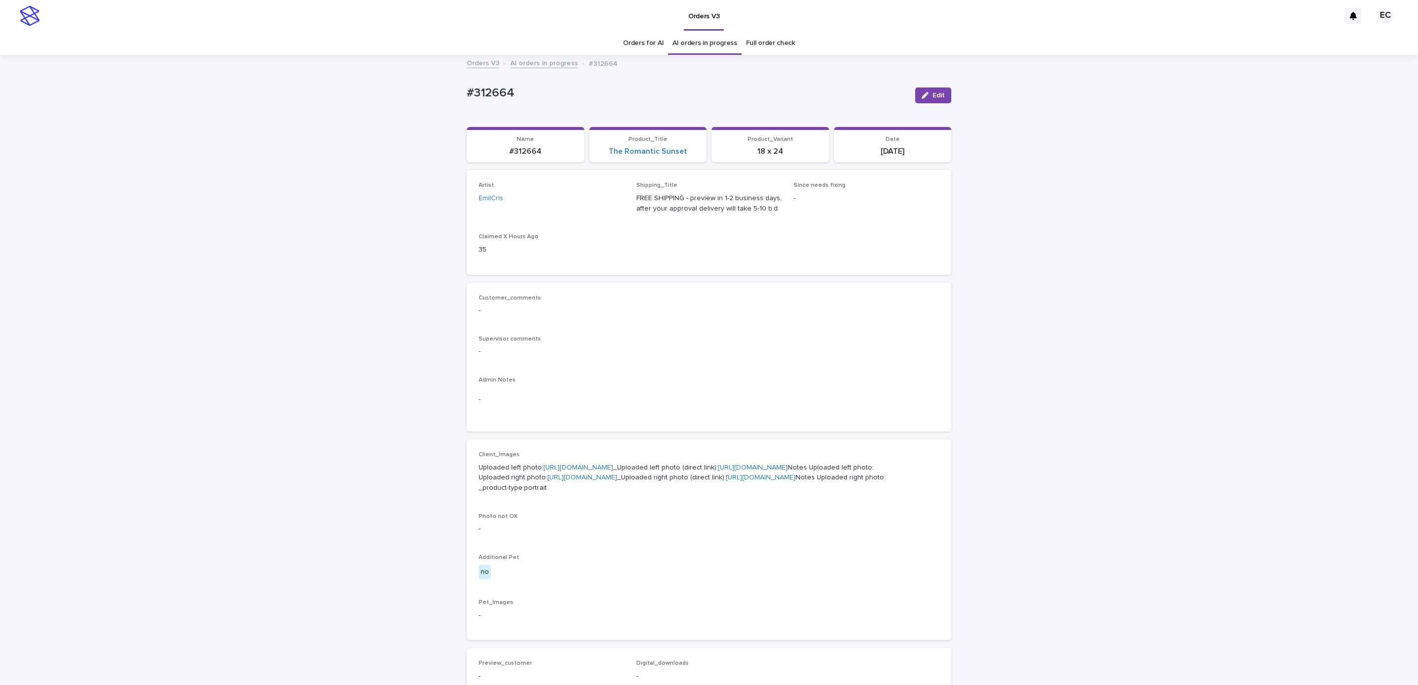
click at [521, 94] on p "#312664" at bounding box center [687, 93] width 441 height 14
copy p "#312664"
click at [752, 365] on div "Supervisor comments -" at bounding box center [709, 350] width 461 height 29
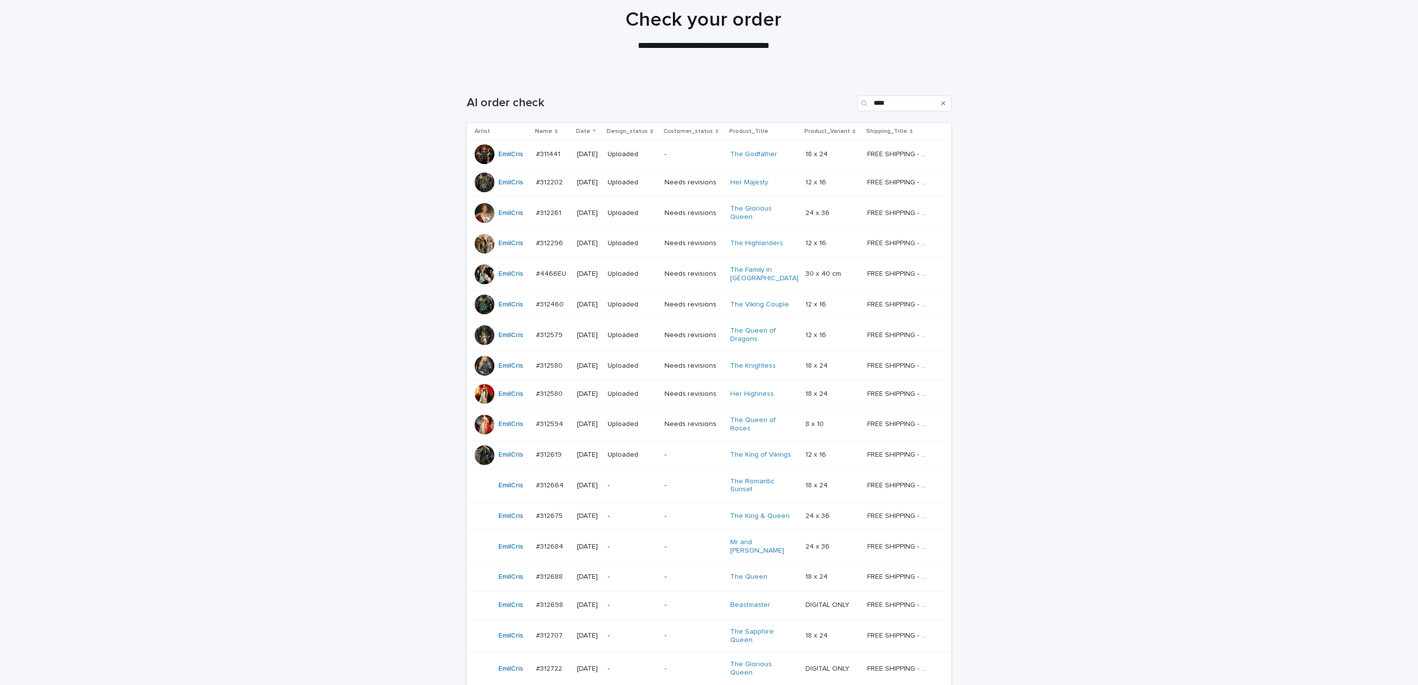
scroll to position [181, 0]
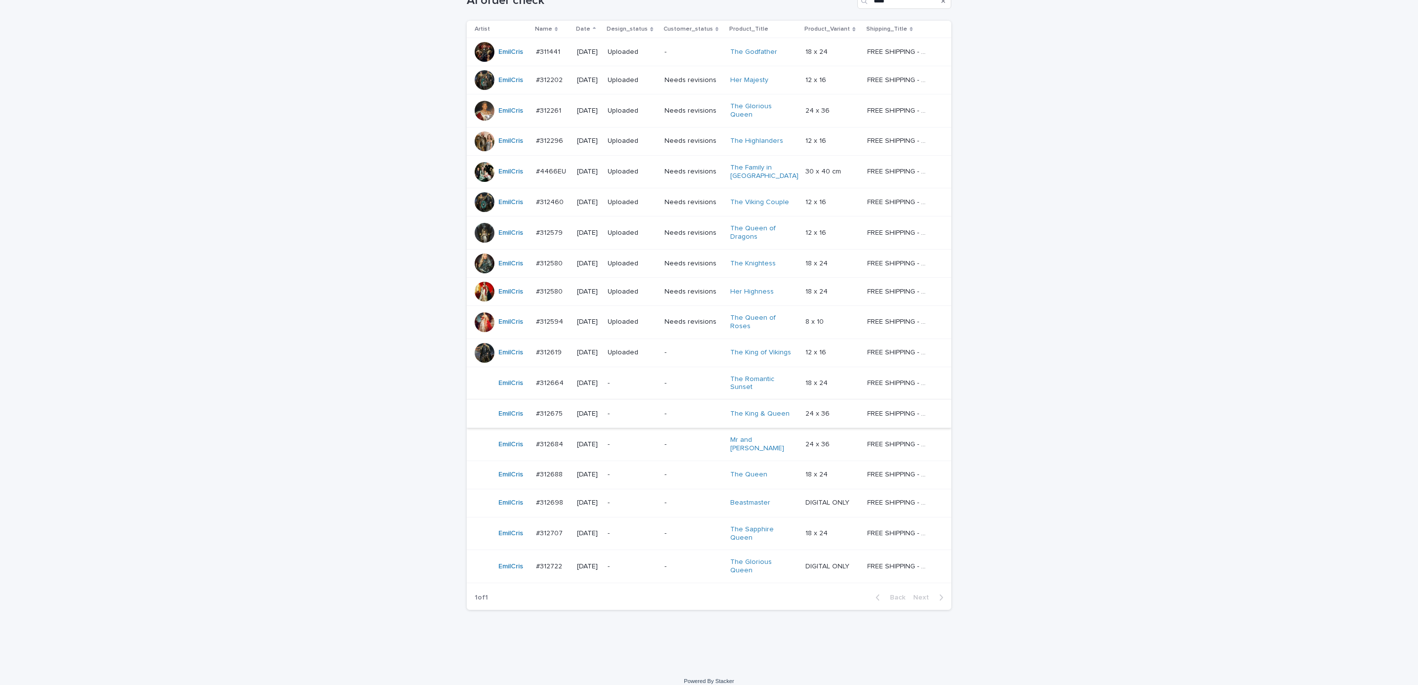
click at [687, 415] on p "-" at bounding box center [694, 414] width 58 height 8
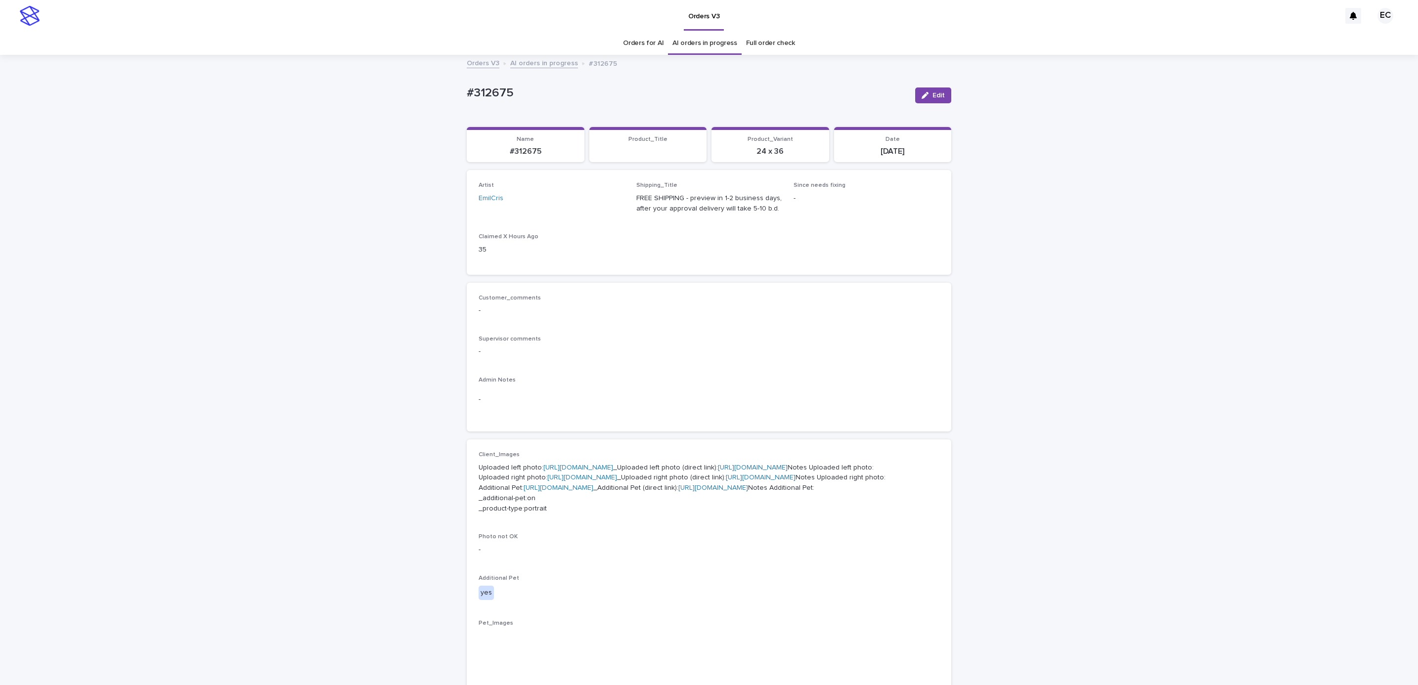
click at [450, 90] on div "Loading... Saving… Loading... Saving… #312675 Edit #312675 Edit Sorry, there wa…" at bounding box center [709, 558] width 1418 height 1004
click at [520, 89] on p "#312675" at bounding box center [687, 93] width 441 height 14
copy p "#312675"
click at [586, 374] on div "Customer_comments - Supervisor comments - Admin Notes -" at bounding box center [709, 358] width 461 height 126
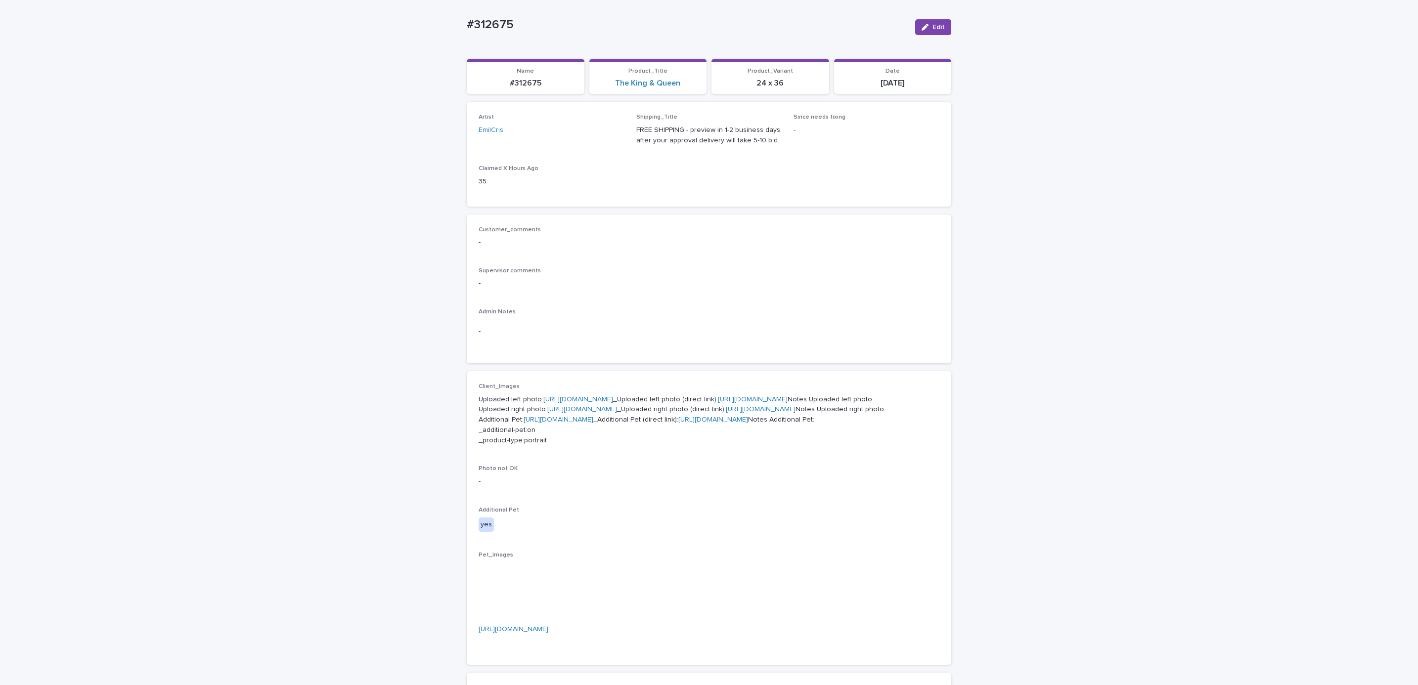
scroll to position [117, 0]
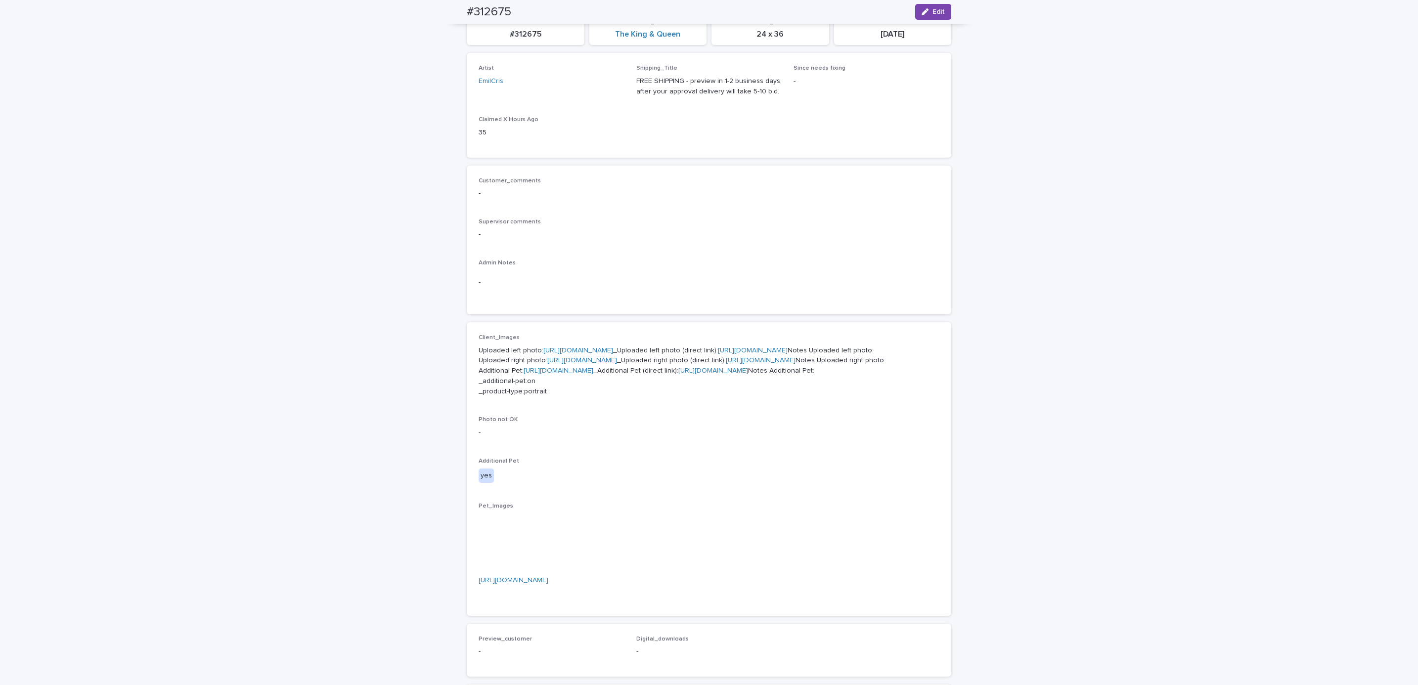
click at [579, 349] on link "[URL][DOMAIN_NAME]" at bounding box center [578, 350] width 70 height 7
click at [582, 364] on link "[URL][DOMAIN_NAME]" at bounding box center [582, 360] width 70 height 7
click at [593, 374] on link "[URL][DOMAIN_NAME]" at bounding box center [559, 370] width 70 height 7
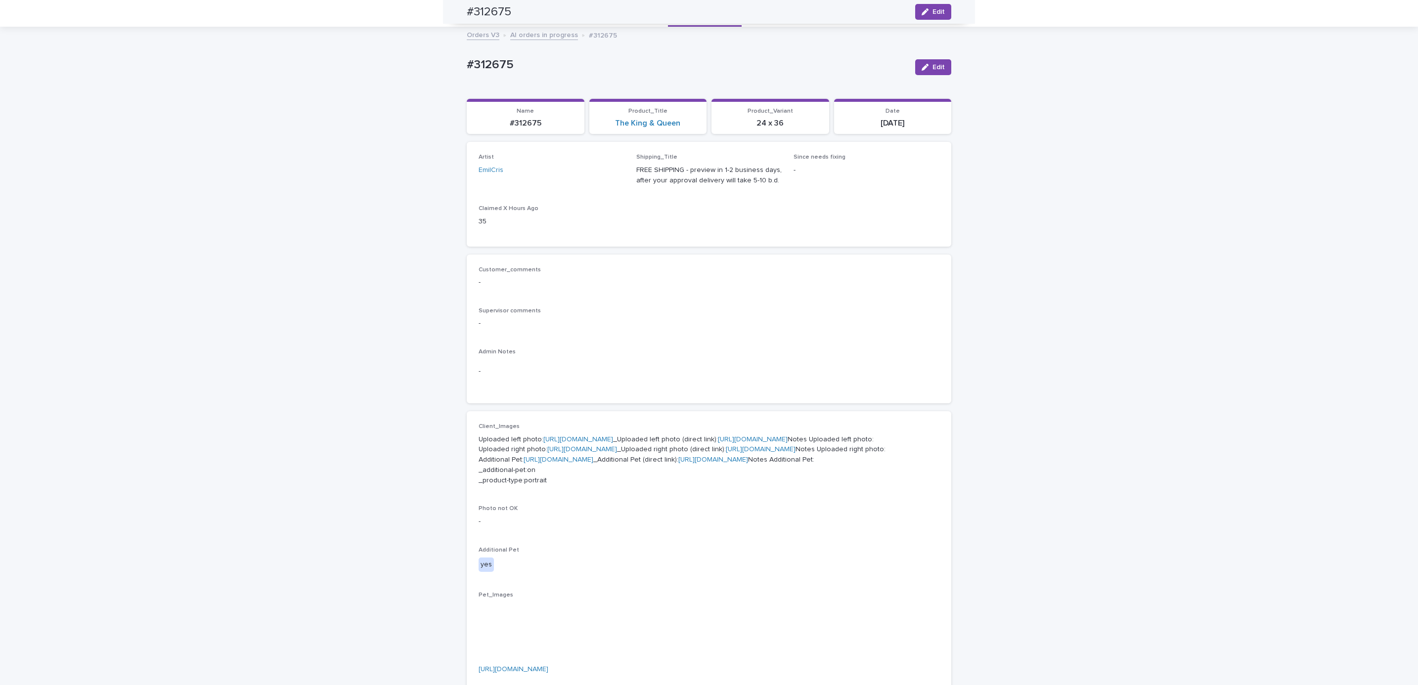
scroll to position [0, 0]
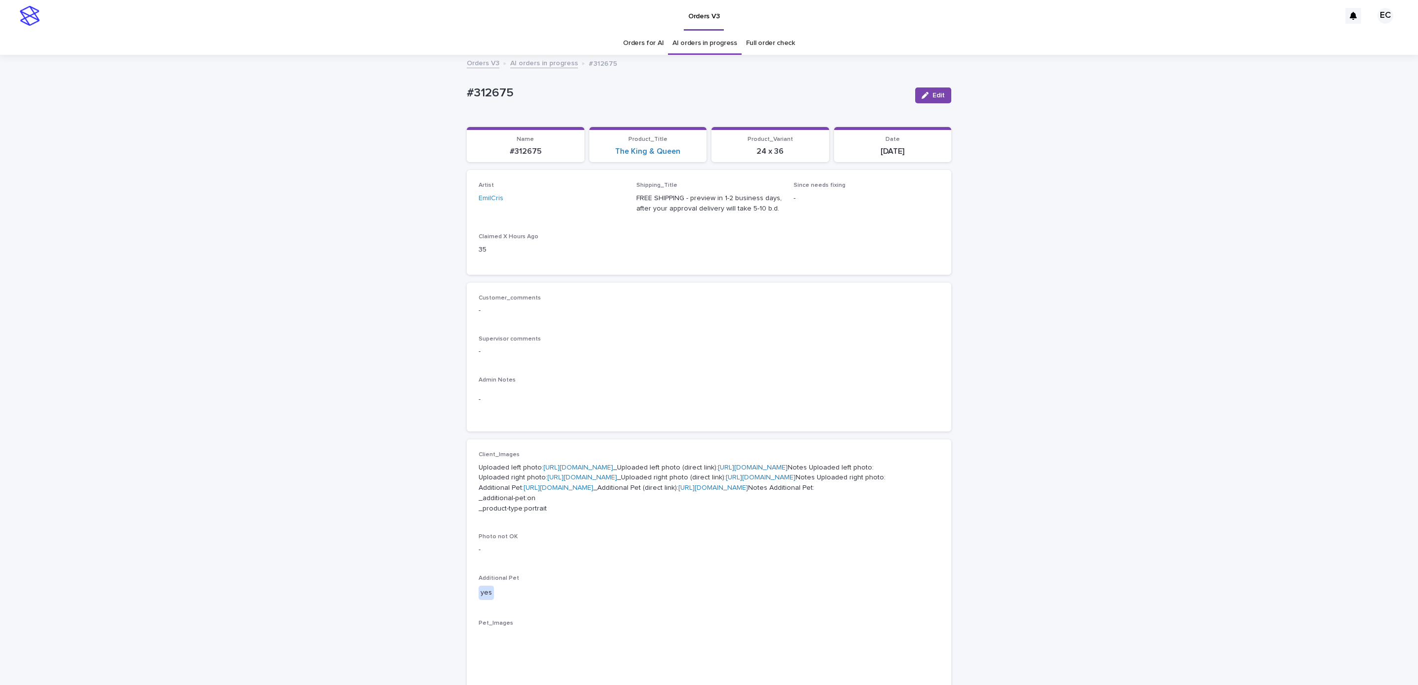
click at [163, 93] on div "Loading... Saving… Loading... Saving… #312675 Edit #312675 Edit Sorry, there wa…" at bounding box center [709, 558] width 1418 height 1004
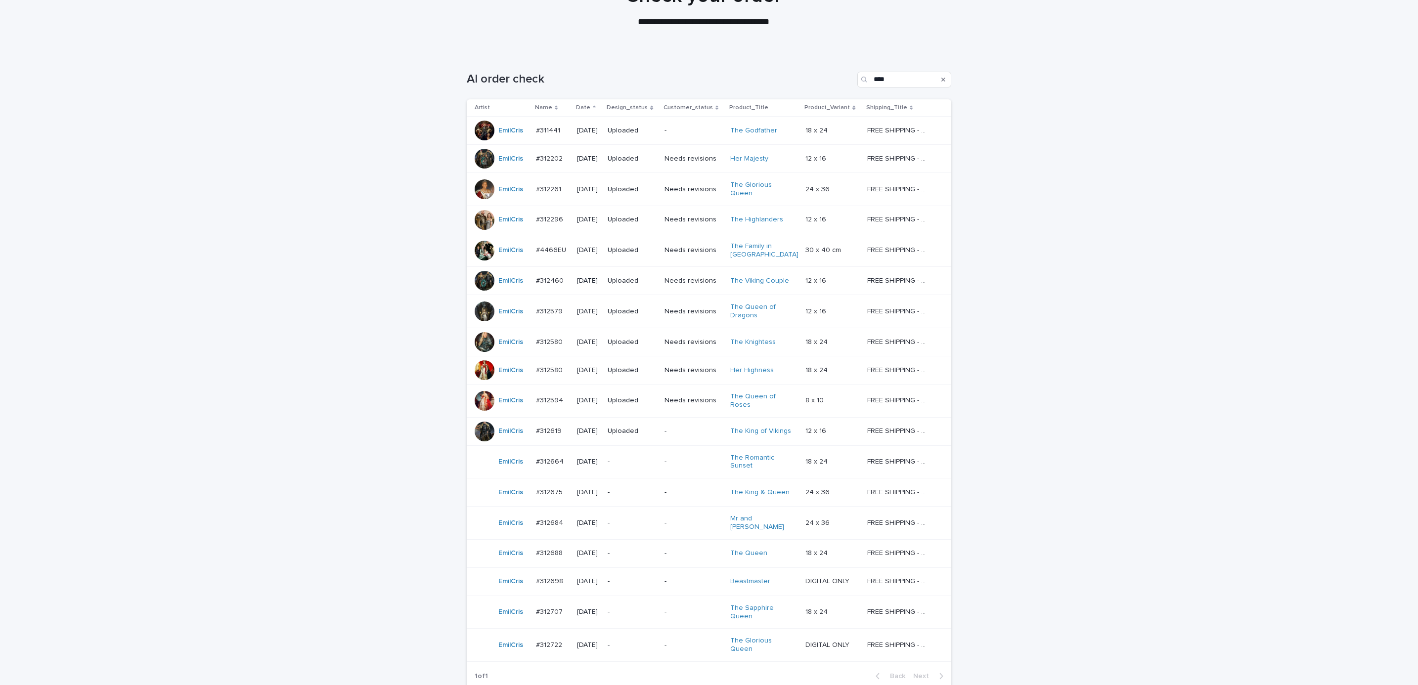
scroll to position [181, 0]
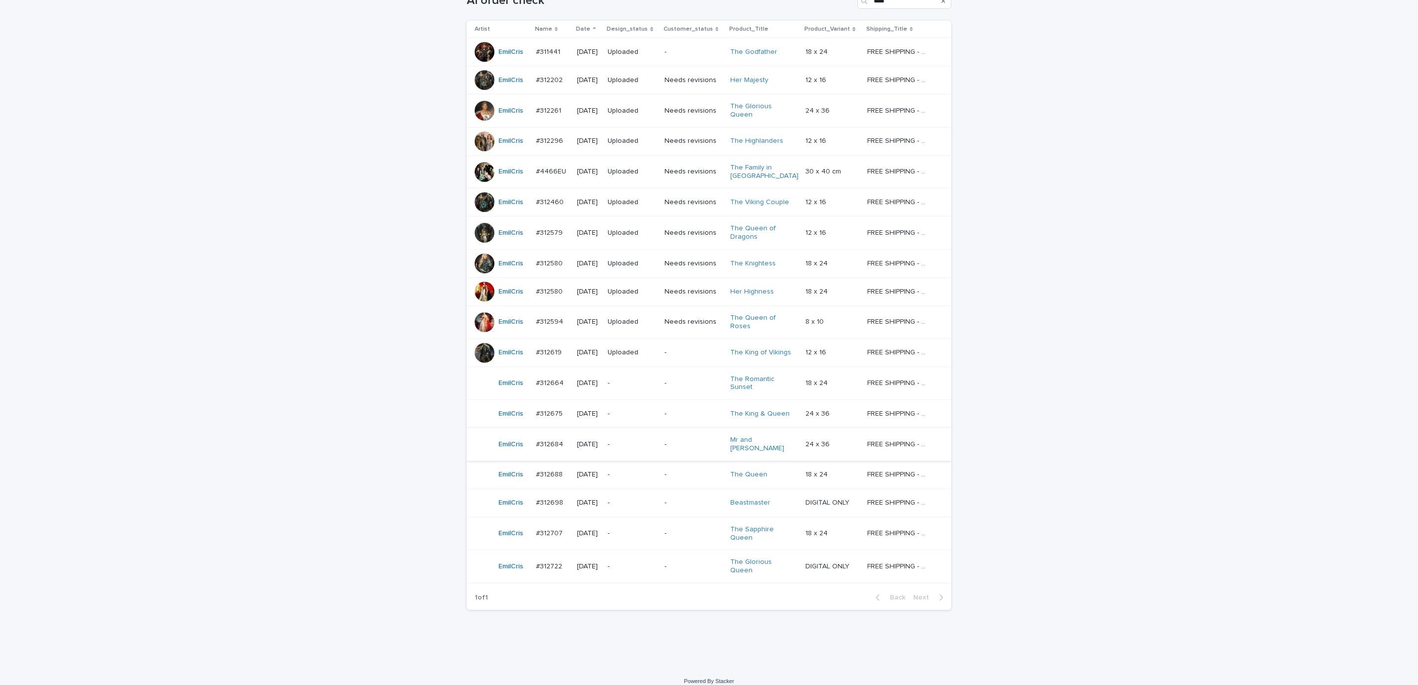
click at [691, 441] on p "-" at bounding box center [694, 445] width 58 height 8
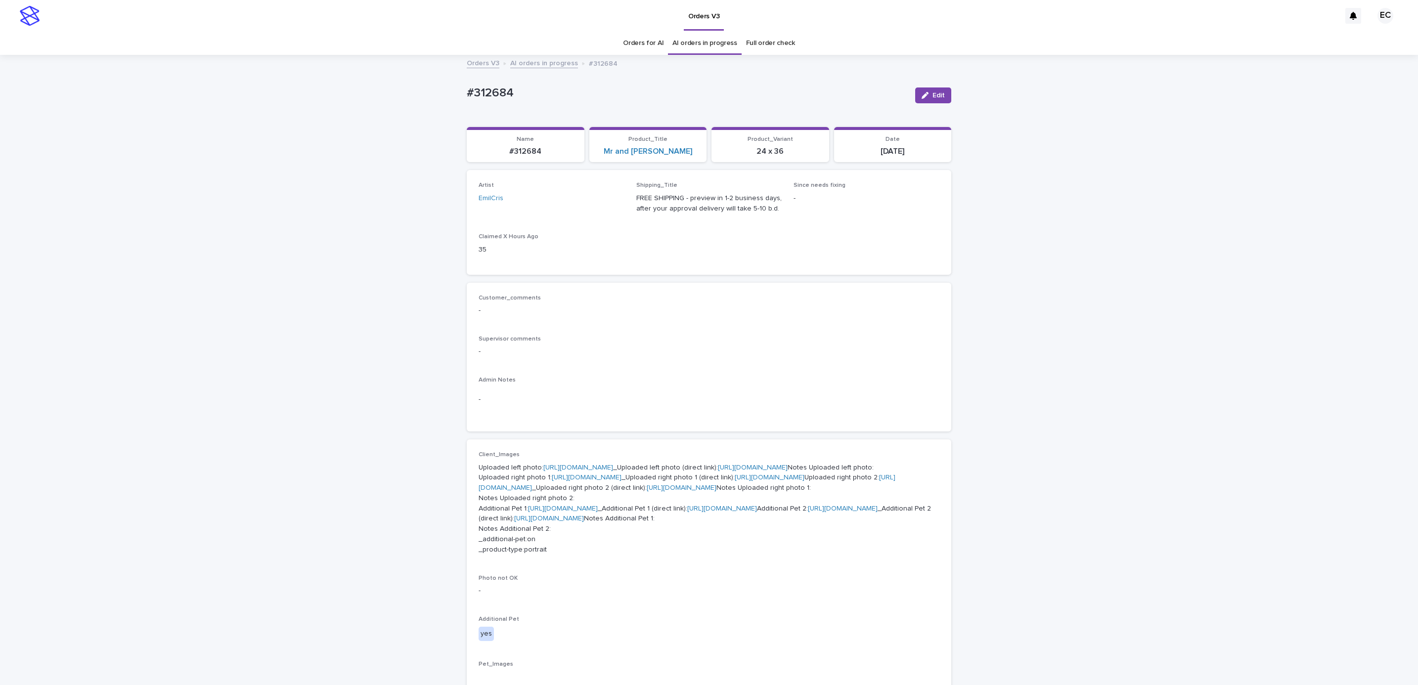
click at [450, 93] on div "Loading... Saving… Loading... Saving… #312684 Edit #312684 Edit Sorry, there wa…" at bounding box center [709, 609] width 1418 height 1107
click at [525, 88] on p "#312684" at bounding box center [687, 93] width 441 height 14
copy p "#312684"
click at [639, 336] on p "Supervisor comments" at bounding box center [709, 339] width 461 height 7
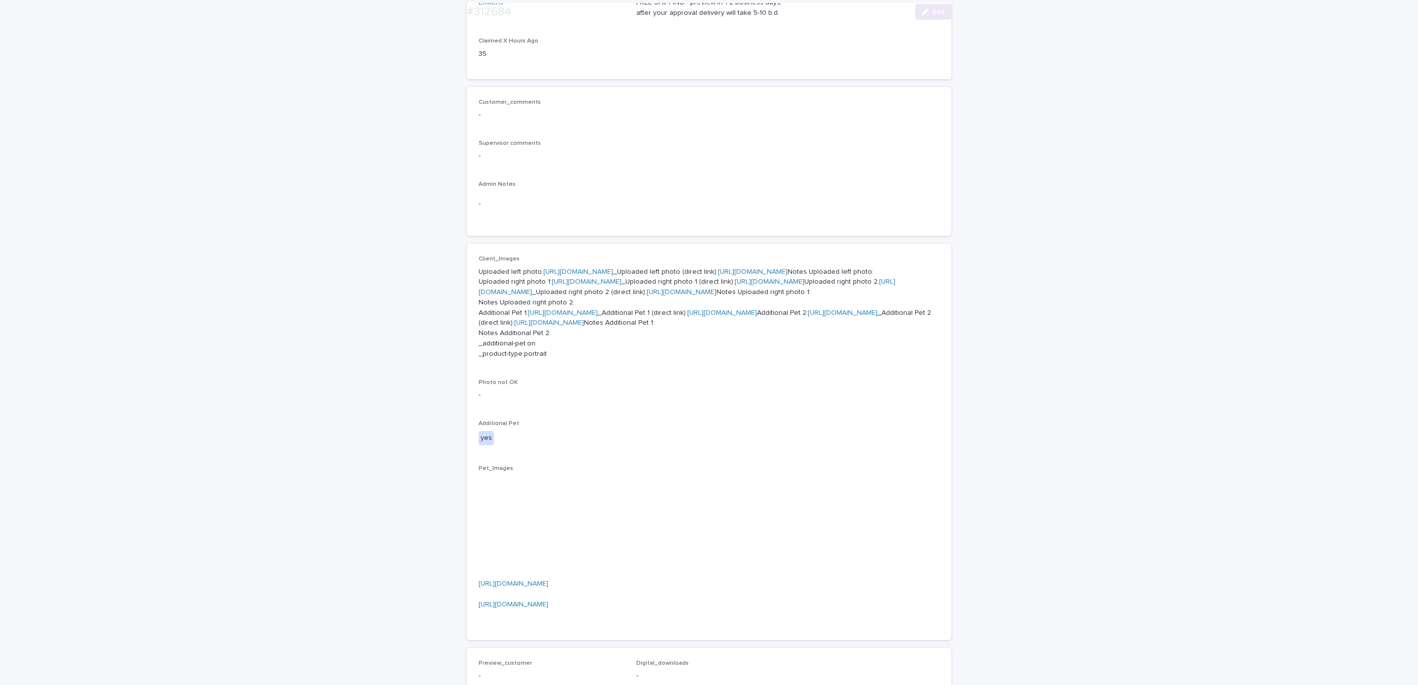
scroll to position [227, 0]
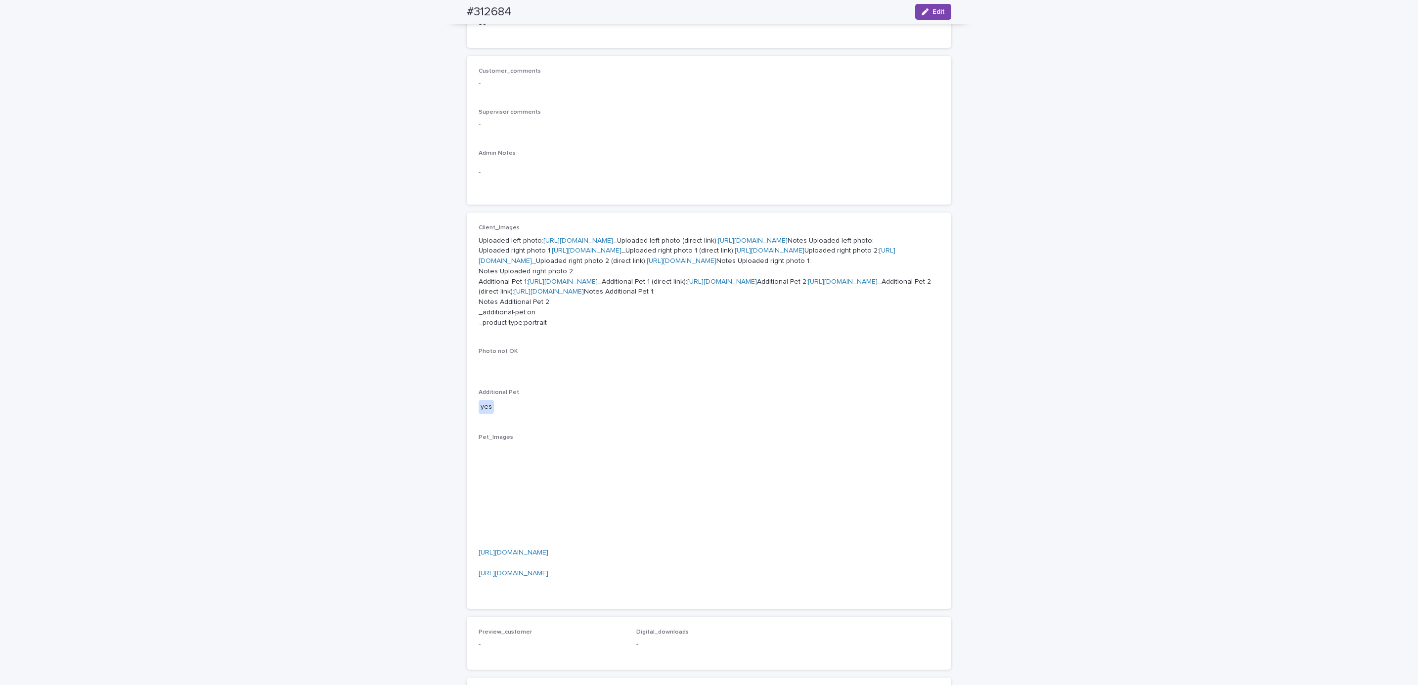
click at [591, 239] on link "[URL][DOMAIN_NAME]" at bounding box center [578, 240] width 70 height 7
click at [610, 254] on link "[URL][DOMAIN_NAME]" at bounding box center [587, 250] width 70 height 7
click at [607, 265] on link "[URL][DOMAIN_NAME]" at bounding box center [687, 255] width 417 height 17
click at [222, 168] on div "Loading... Saving… Loading... Saving… #312684 Edit #312684 Edit Sorry, there wa…" at bounding box center [709, 382] width 1418 height 1107
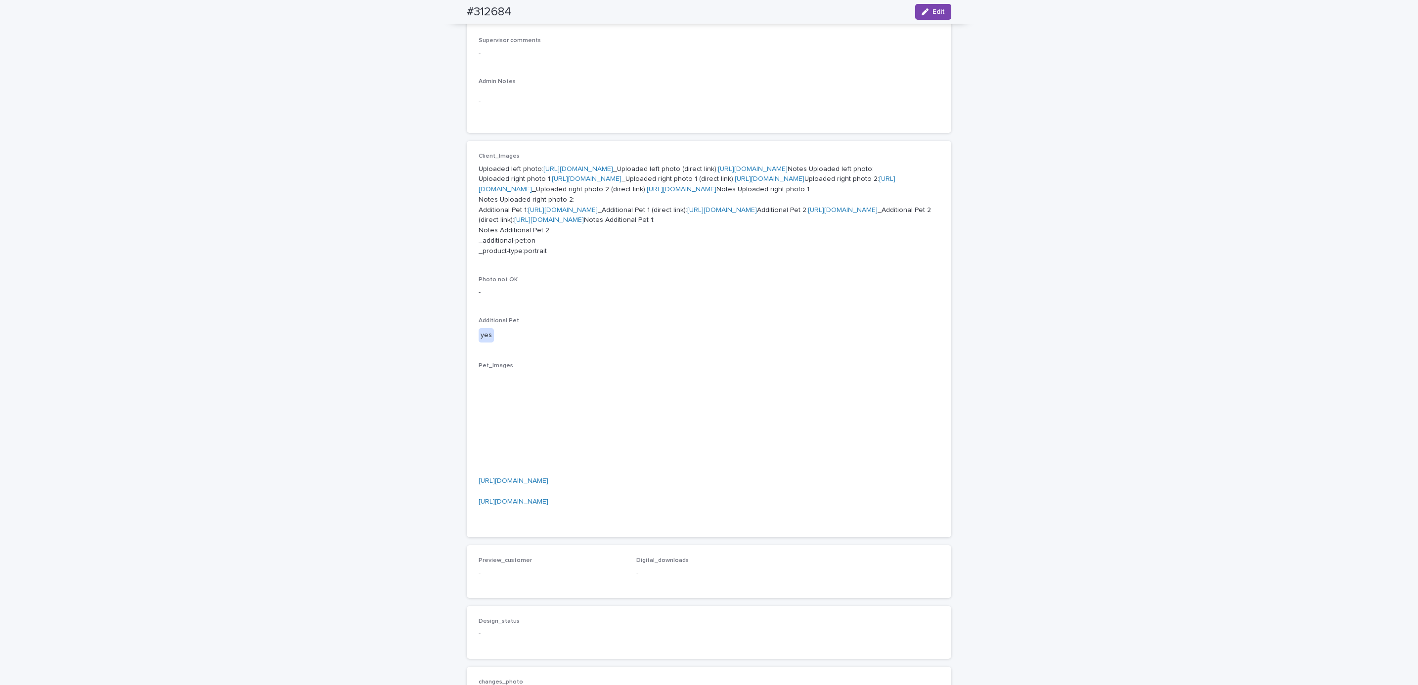
scroll to position [300, 0]
click at [591, 212] on link "[URL][DOMAIN_NAME]" at bounding box center [563, 208] width 70 height 7
click at [808, 212] on link "[URL][DOMAIN_NAME]" at bounding box center [843, 208] width 70 height 7
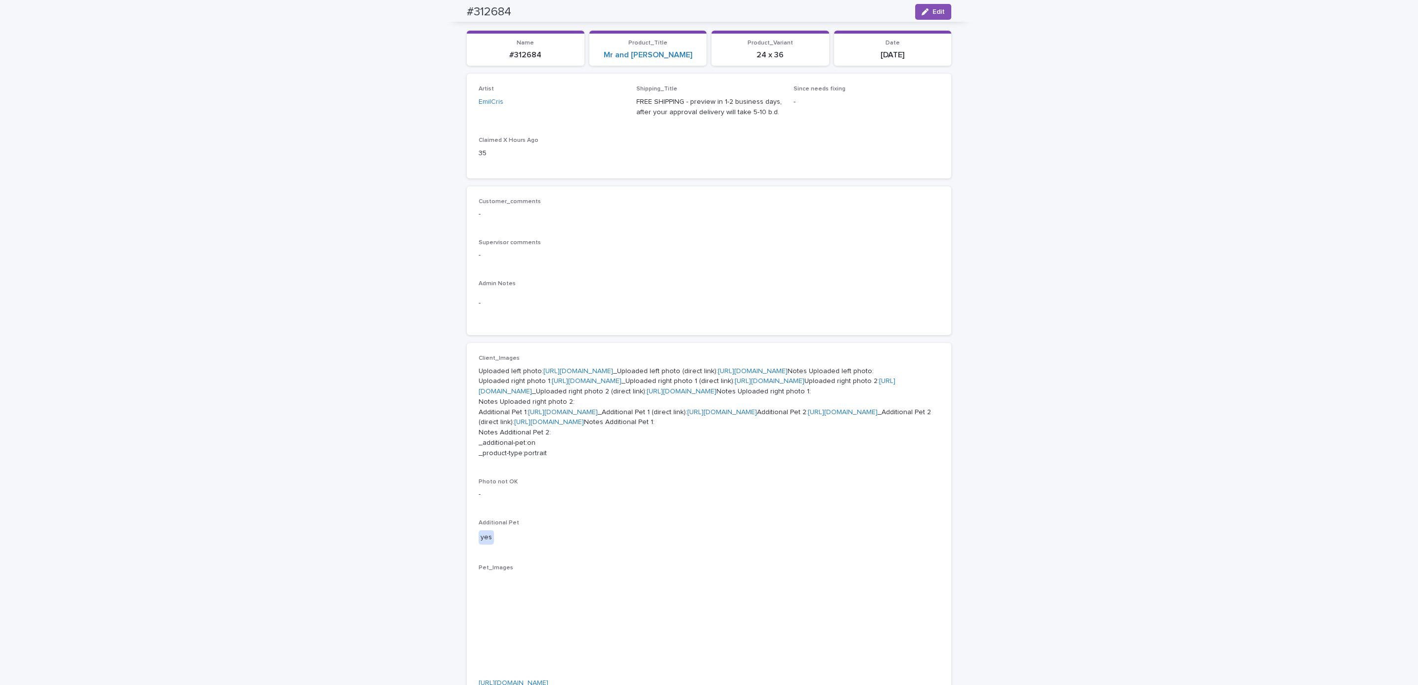
scroll to position [0, 0]
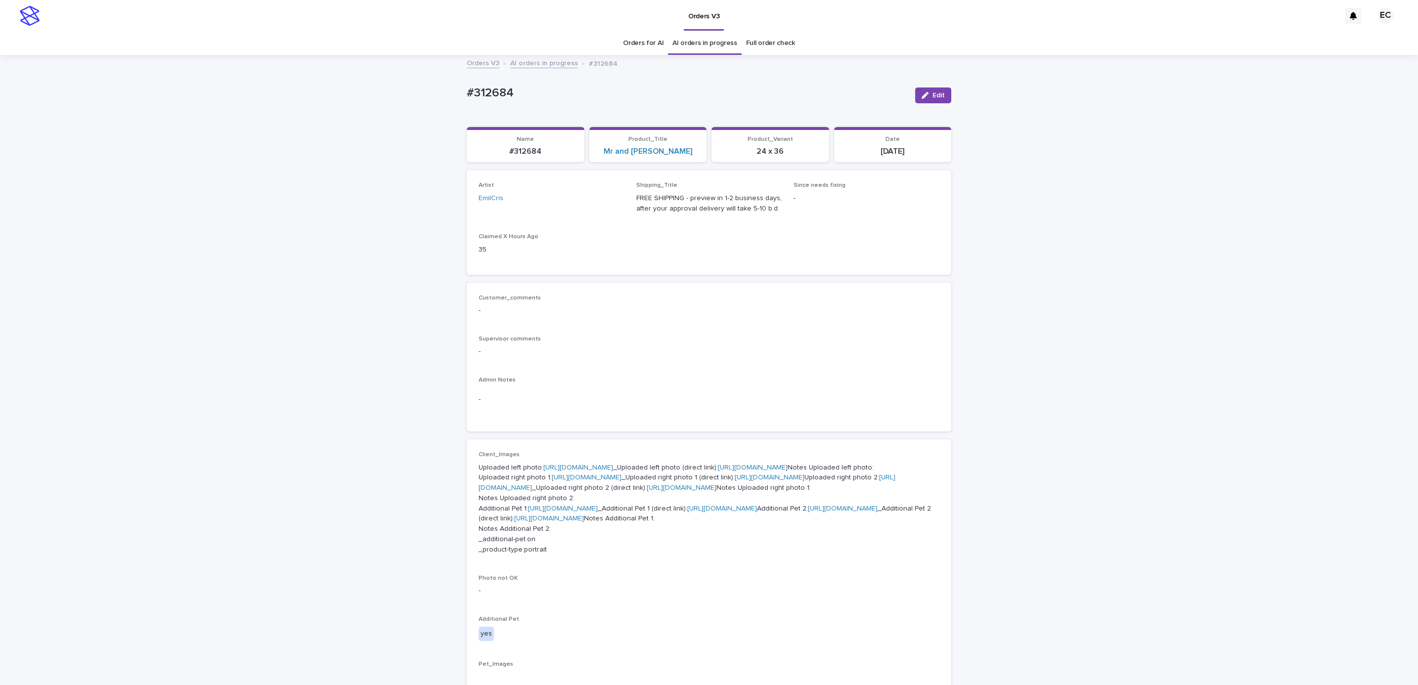
click at [162, 103] on div "Loading... Saving… Loading... Saving… #312684 Edit #312684 Edit Sorry, there wa…" at bounding box center [709, 609] width 1418 height 1107
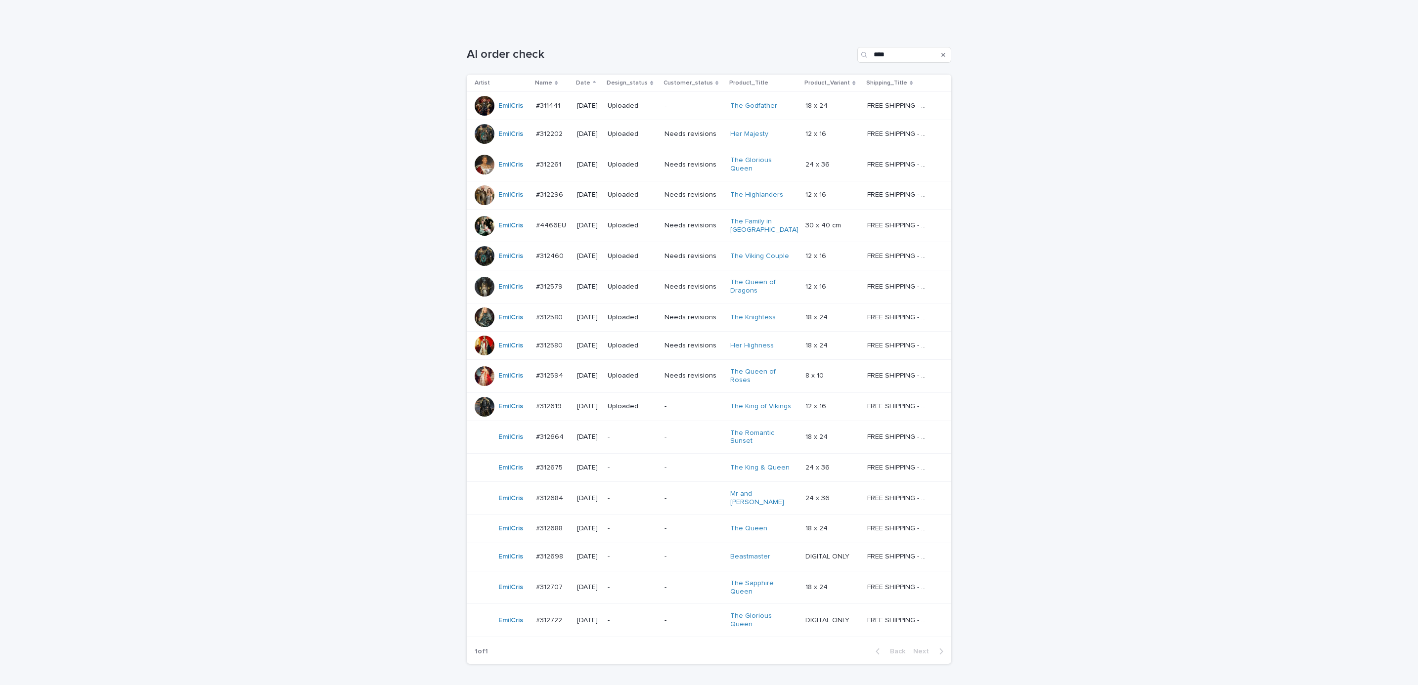
scroll to position [181, 0]
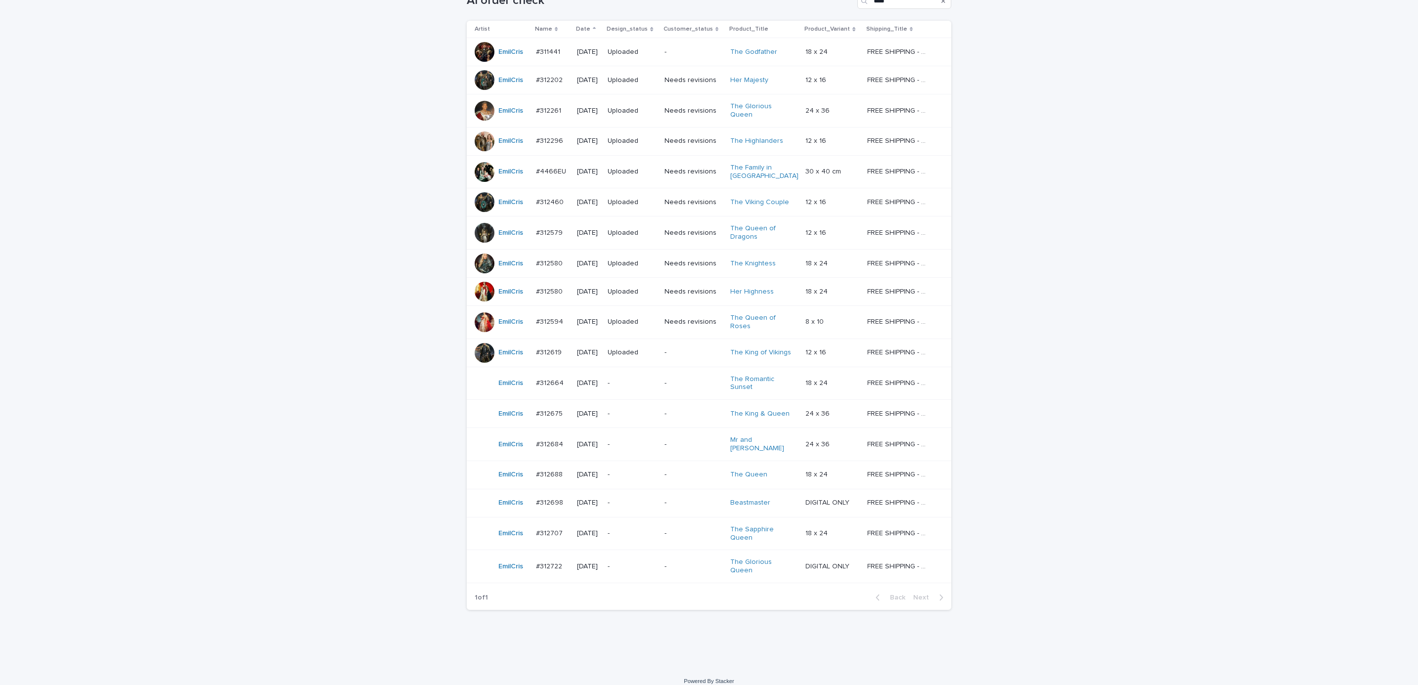
click at [661, 473] on td "-" at bounding box center [632, 475] width 57 height 28
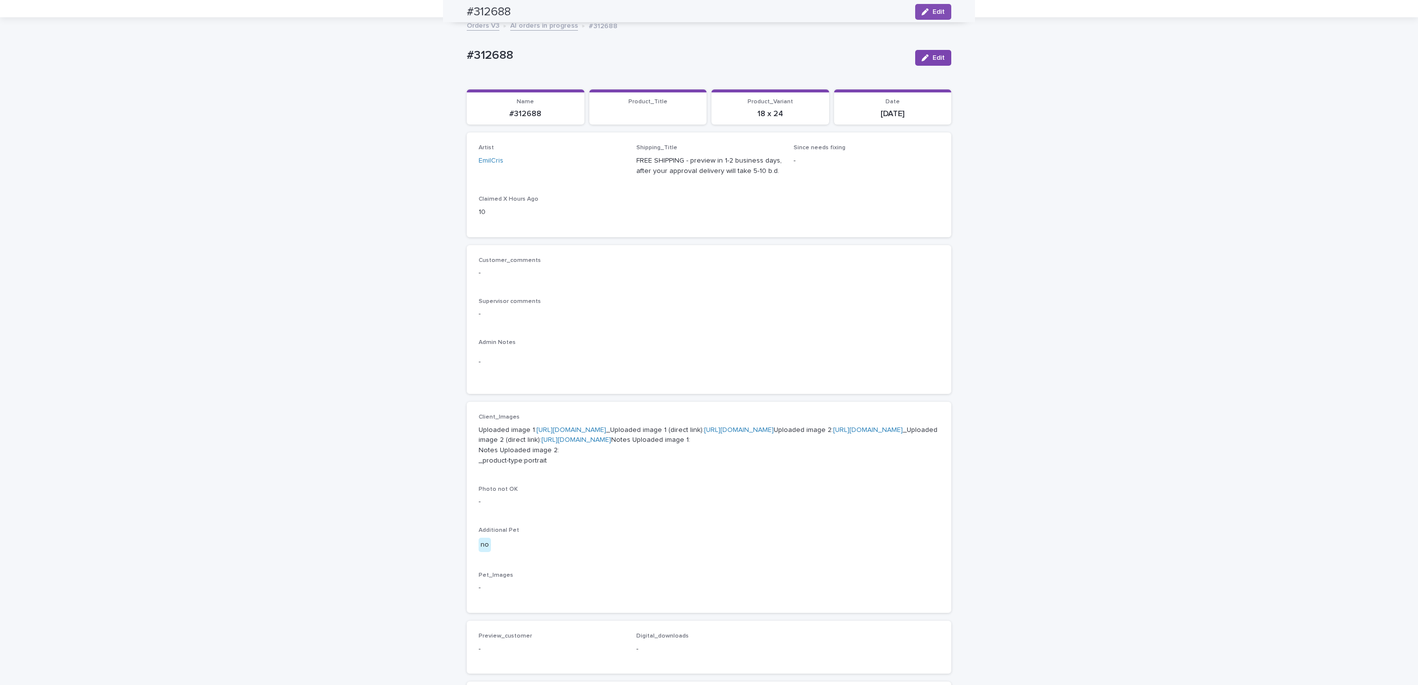
scroll to position [32, 0]
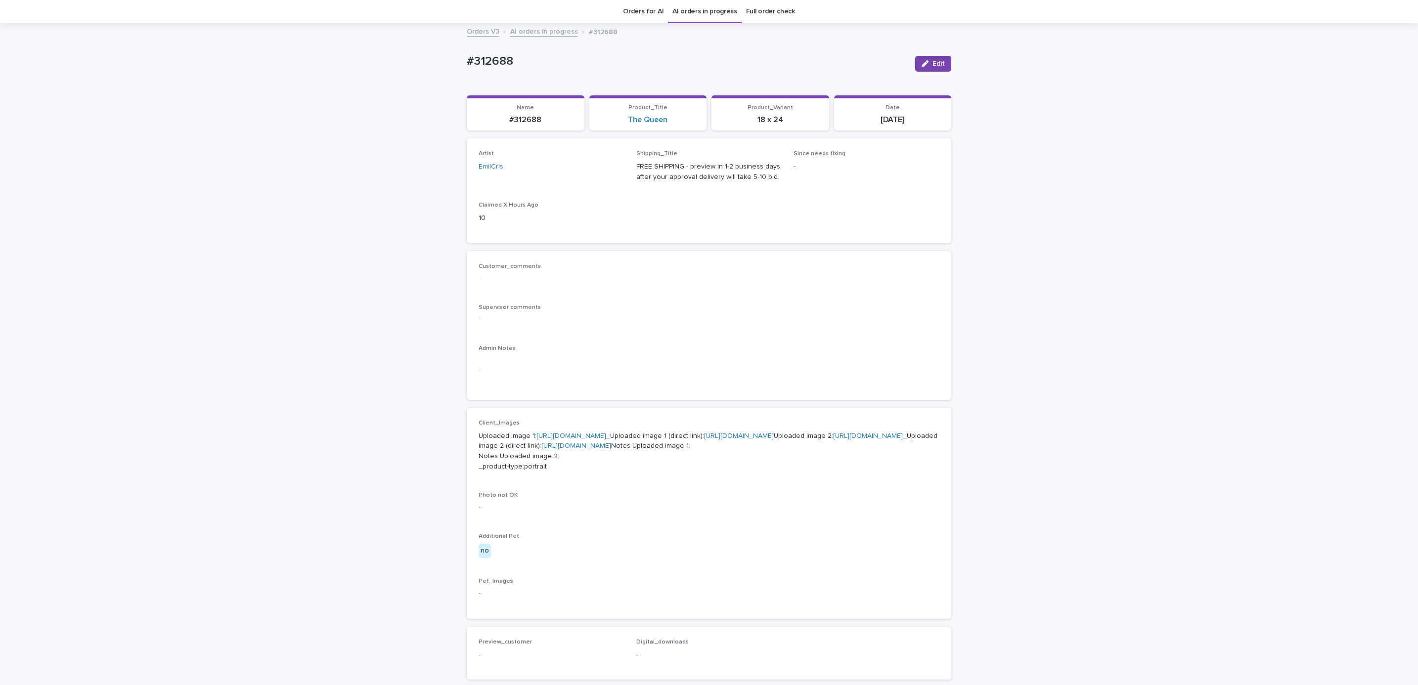
click at [447, 60] on div "Loading... Saving… Loading... Saving… #312688 Edit #312688 Edit Sorry, there wa…" at bounding box center [709, 484] width 1418 height 921
click at [513, 58] on p "#312688" at bounding box center [687, 61] width 441 height 14
copy p "#312688"
click at [623, 383] on div "Admin Notes -" at bounding box center [709, 366] width 461 height 43
click at [601, 435] on link "[URL][DOMAIN_NAME]" at bounding box center [572, 436] width 70 height 7
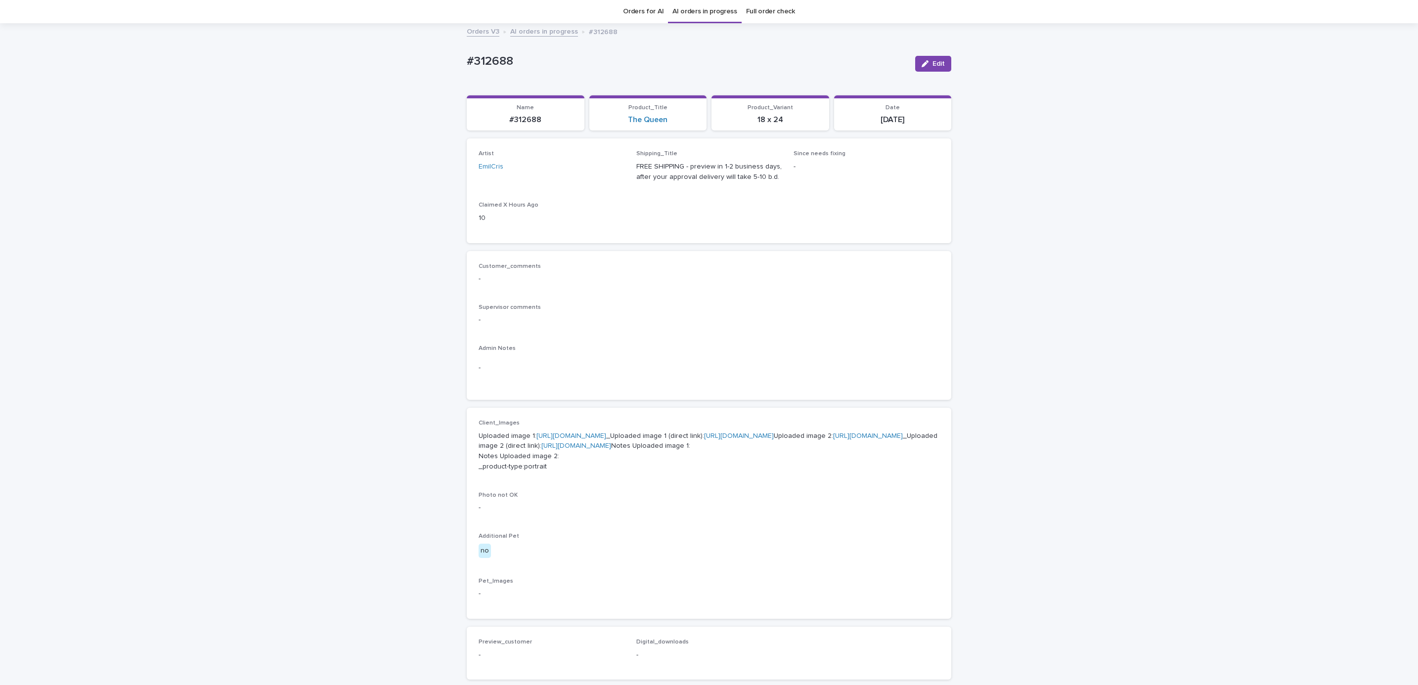
click at [833, 440] on link "[URL][DOMAIN_NAME]" at bounding box center [868, 436] width 70 height 7
click at [95, 98] on div "Loading... Saving… Loading... Saving… #312688 Edit #312688 Edit Sorry, there wa…" at bounding box center [709, 484] width 1418 height 921
click at [120, 88] on div "Loading... Saving… Loading... Saving… #312688 Edit #312688 Edit Sorry, there wa…" at bounding box center [709, 484] width 1418 height 921
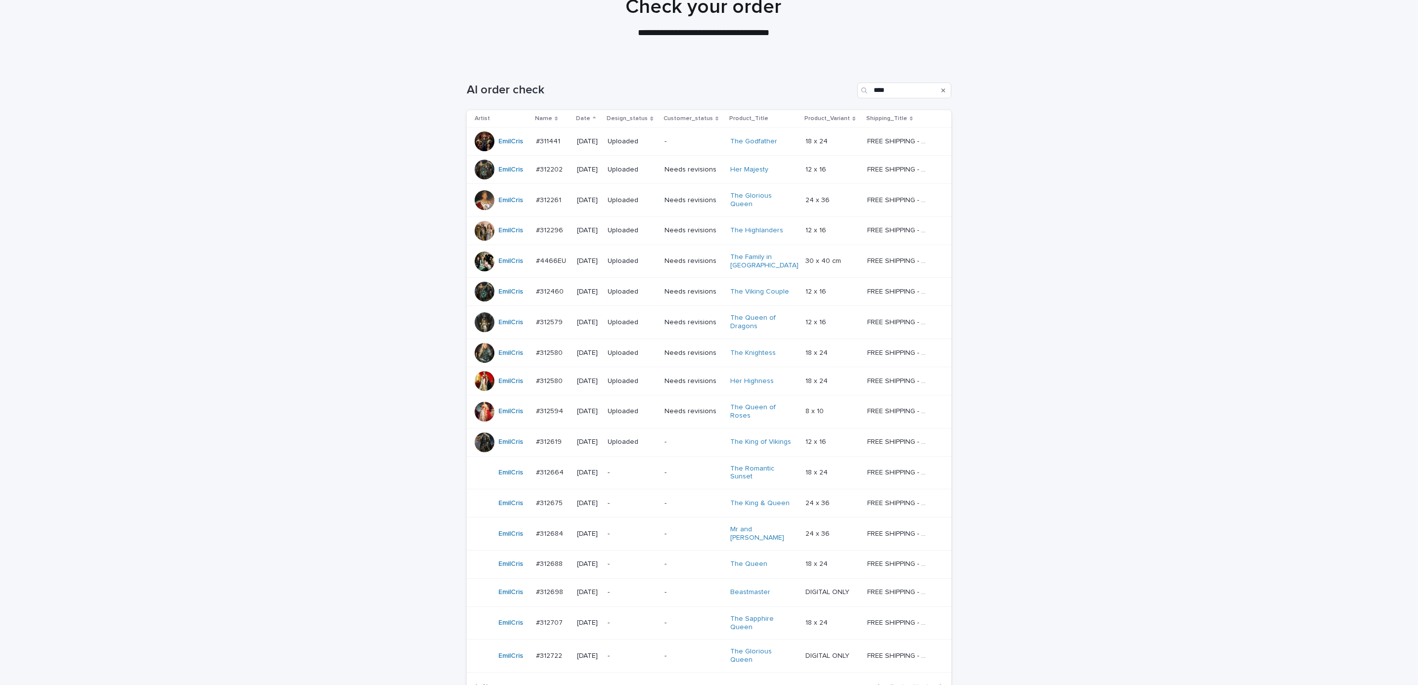
scroll to position [181, 0]
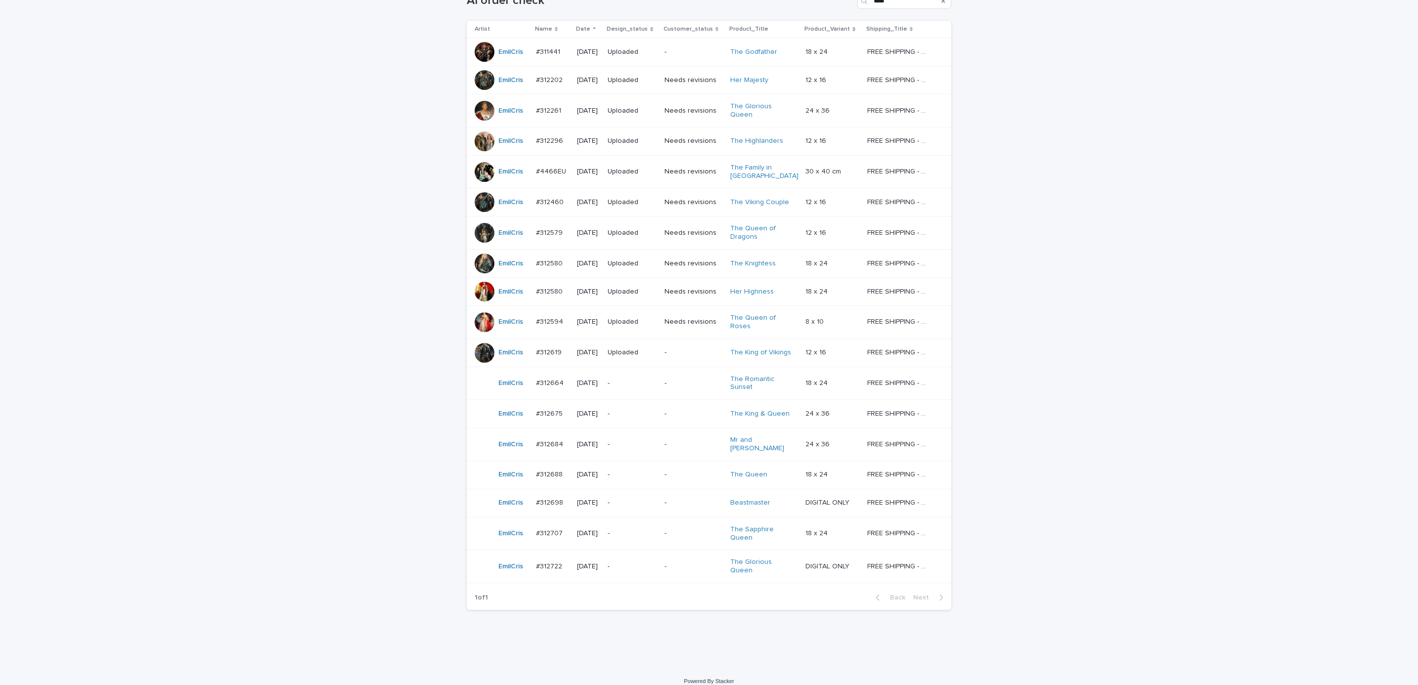
click at [671, 499] on p "-" at bounding box center [694, 503] width 58 height 8
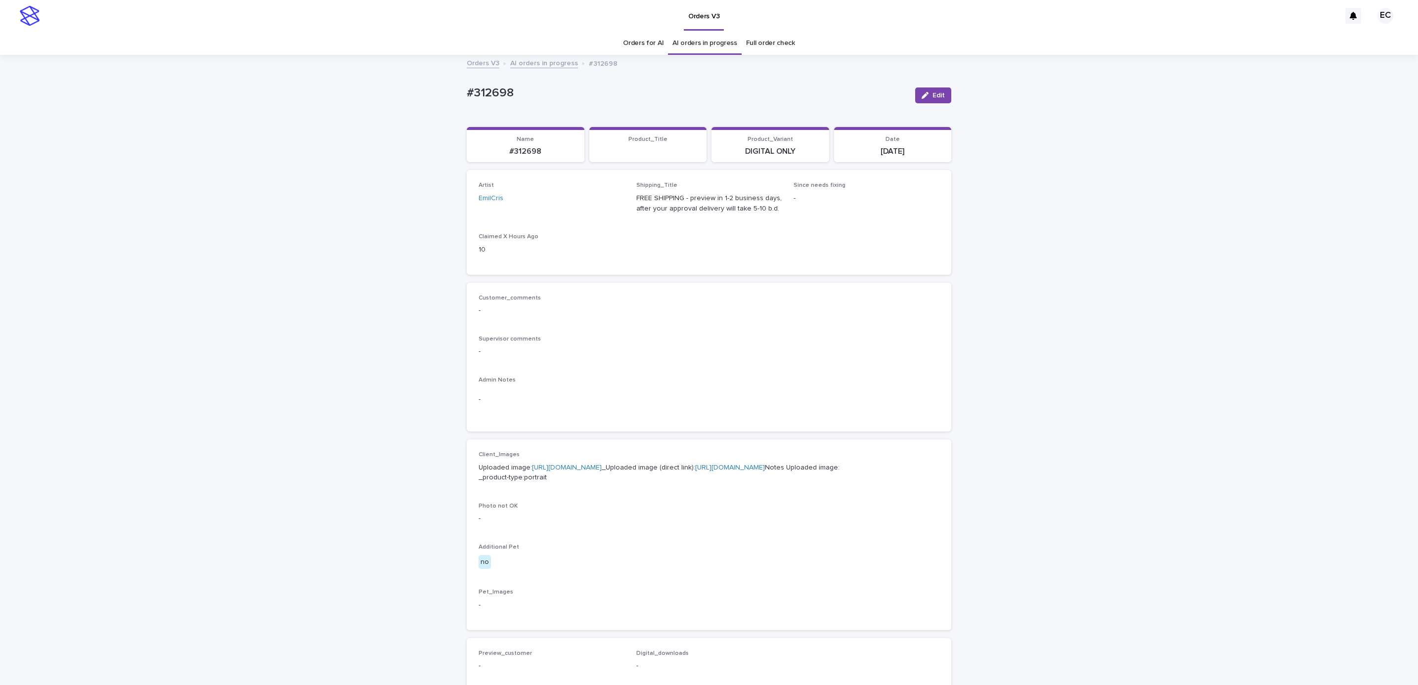
click at [462, 92] on div "Loading... Saving… Loading... Saving… #312698 Edit #312698 Edit Sorry, there wa…" at bounding box center [709, 494] width 494 height 876
click at [515, 90] on p "#312698" at bounding box center [687, 93] width 441 height 14
copy p "#312698"
click at [564, 403] on p "-" at bounding box center [709, 400] width 461 height 10
click at [571, 466] on link "[URL][DOMAIN_NAME]" at bounding box center [567, 467] width 70 height 7
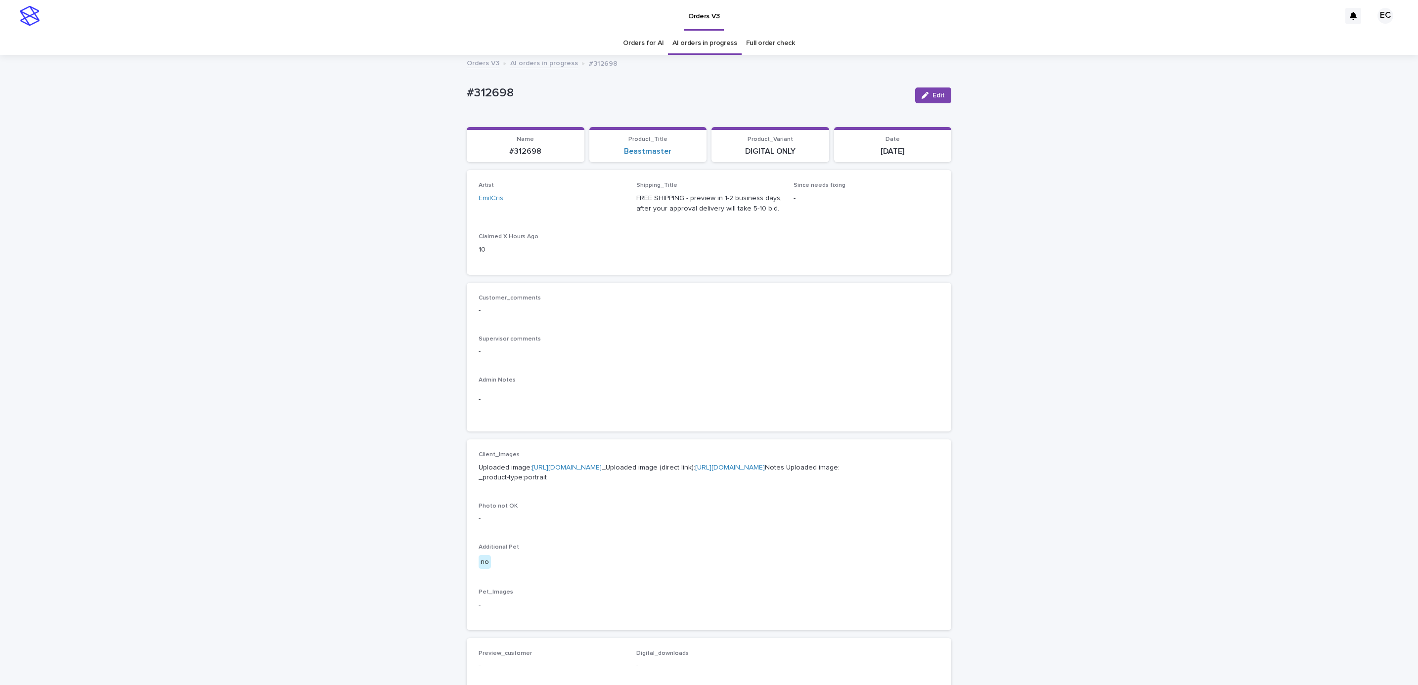
click at [441, 97] on div "Loading... Saving… Loading... Saving… #312698 Edit #312698 Edit Sorry, there wa…" at bounding box center [709, 506] width 1418 height 901
click at [511, 88] on p "#312698" at bounding box center [687, 93] width 441 height 14
copy p "#312698"
click at [332, 139] on div "Loading... Saving… Loading... Saving… #312698 Edit #312698 Edit Sorry, there wa…" at bounding box center [709, 506] width 1418 height 901
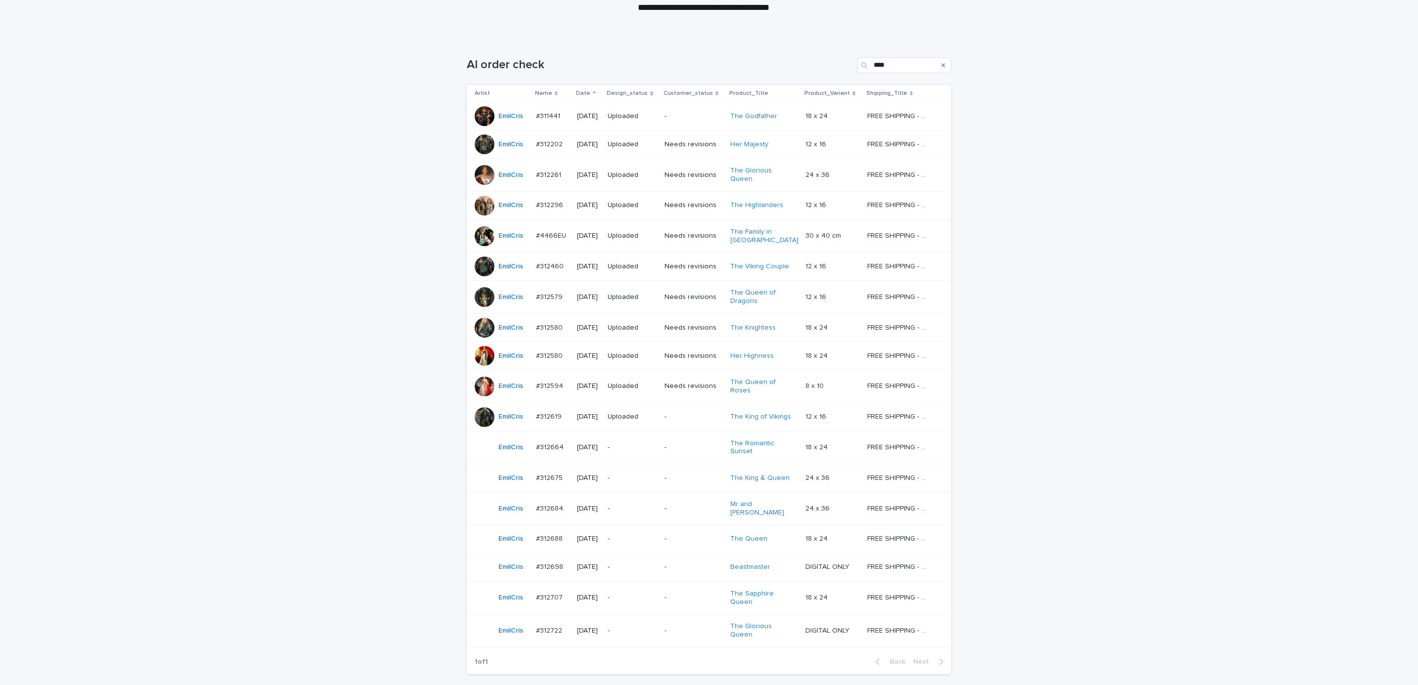
scroll to position [181, 0]
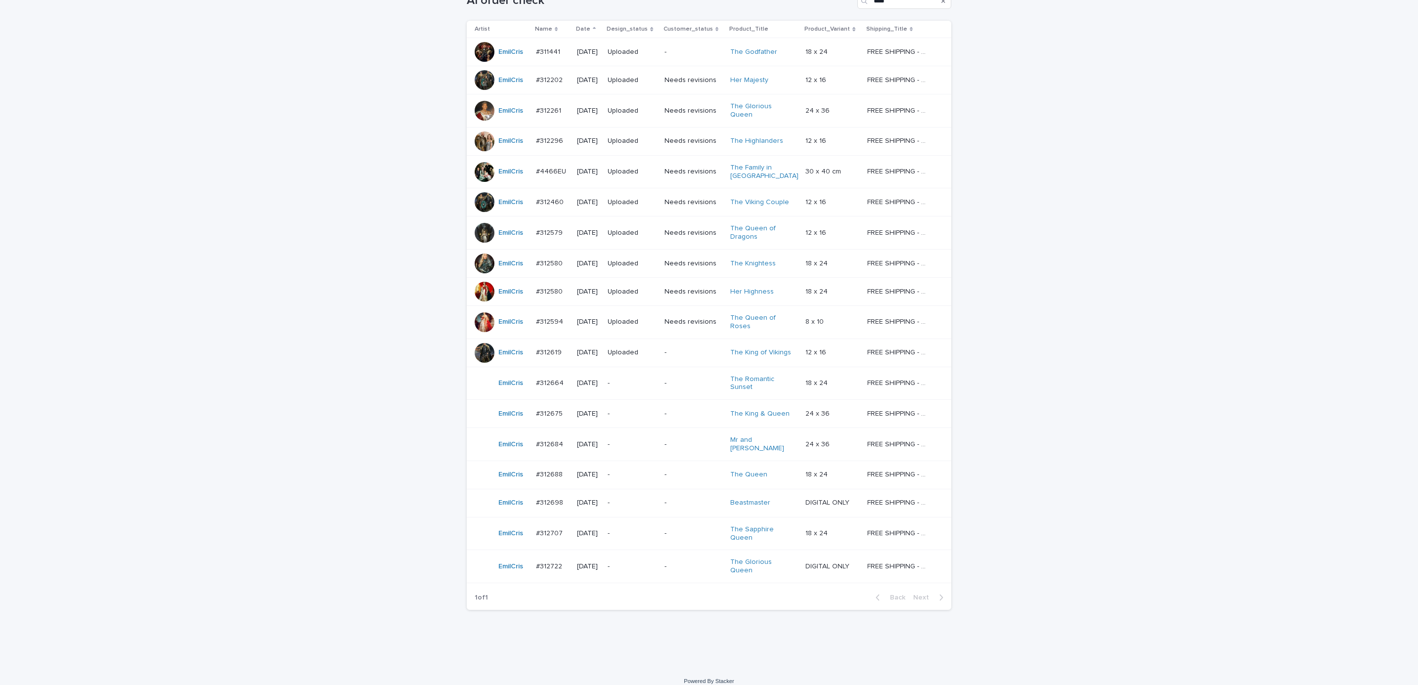
click at [671, 530] on p "-" at bounding box center [694, 534] width 58 height 8
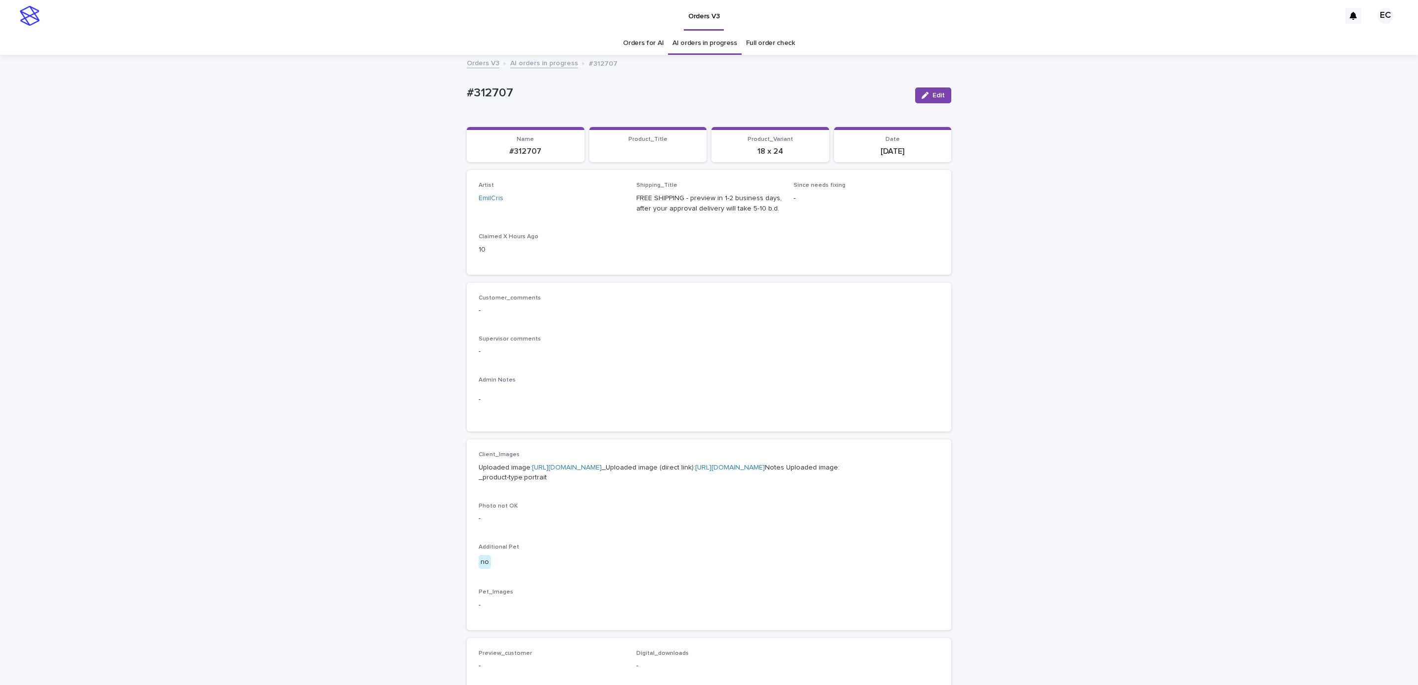
click at [449, 97] on div "Loading... Saving… Loading... Saving… #312707 Edit #312707 Edit Sorry, there wa…" at bounding box center [709, 506] width 1418 height 901
click at [513, 91] on p "#312707" at bounding box center [687, 93] width 441 height 14
copy p "#312707"
click at [585, 368] on div "Customer_comments - Supervisor comments - Admin Notes -" at bounding box center [709, 358] width 461 height 126
click at [575, 470] on link "[URL][DOMAIN_NAME]" at bounding box center [567, 467] width 70 height 7
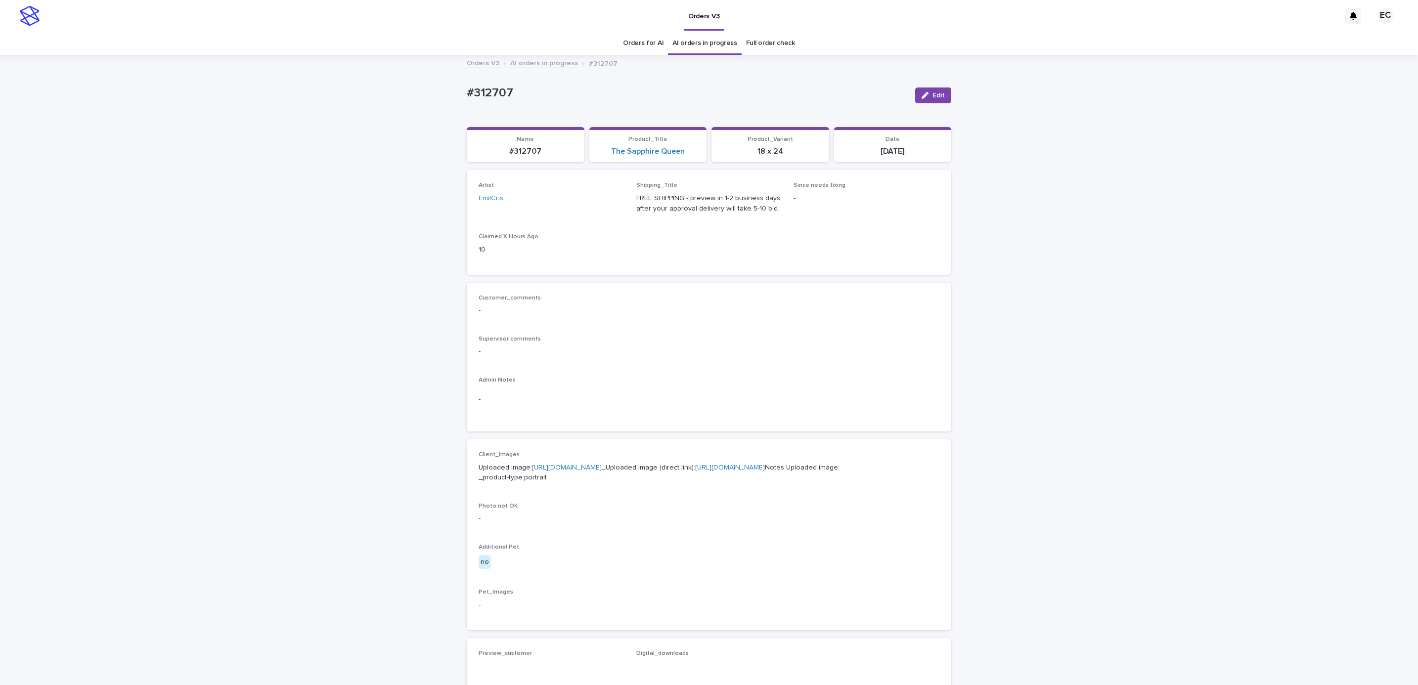
click at [82, 113] on div "Loading... Saving… Loading... Saving… #312707 Edit #312707 Edit Sorry, there wa…" at bounding box center [709, 506] width 1418 height 901
click at [143, 55] on div "Orders V3 AI orders in progress #312707" at bounding box center [709, 55] width 1418 height 1
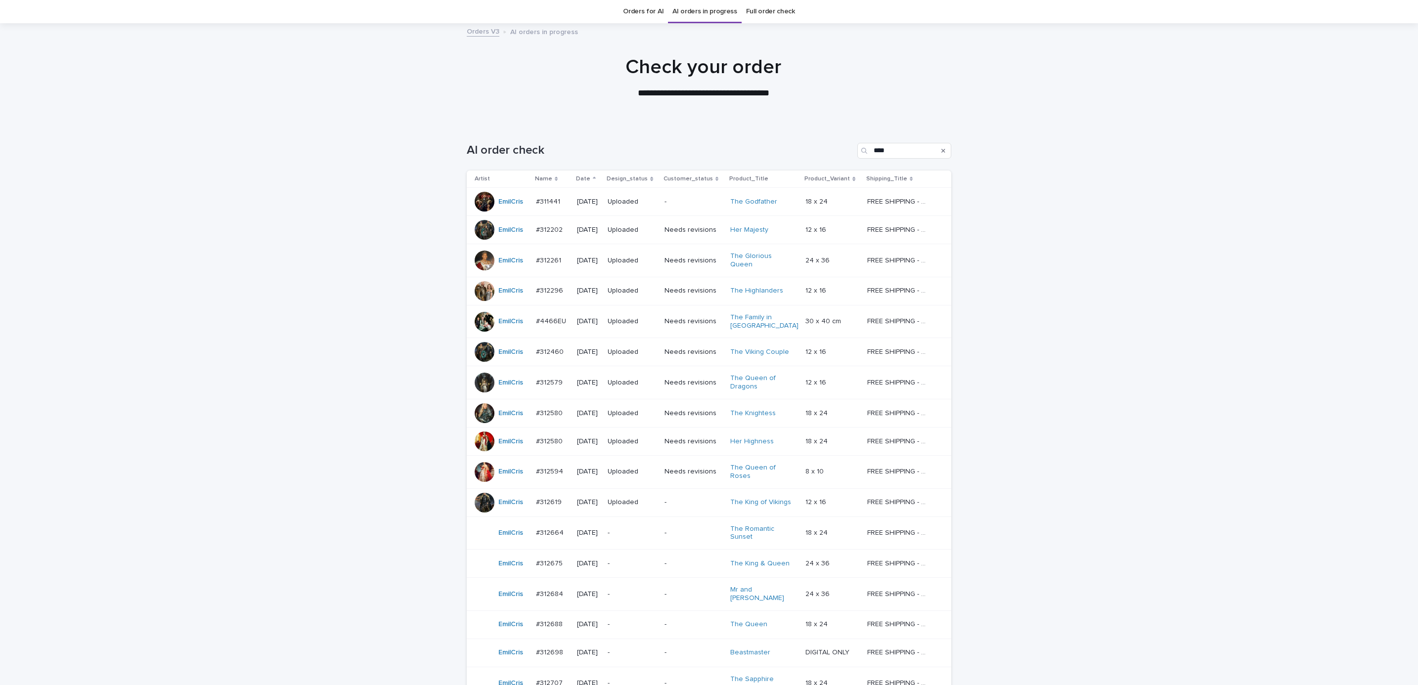
scroll to position [181, 0]
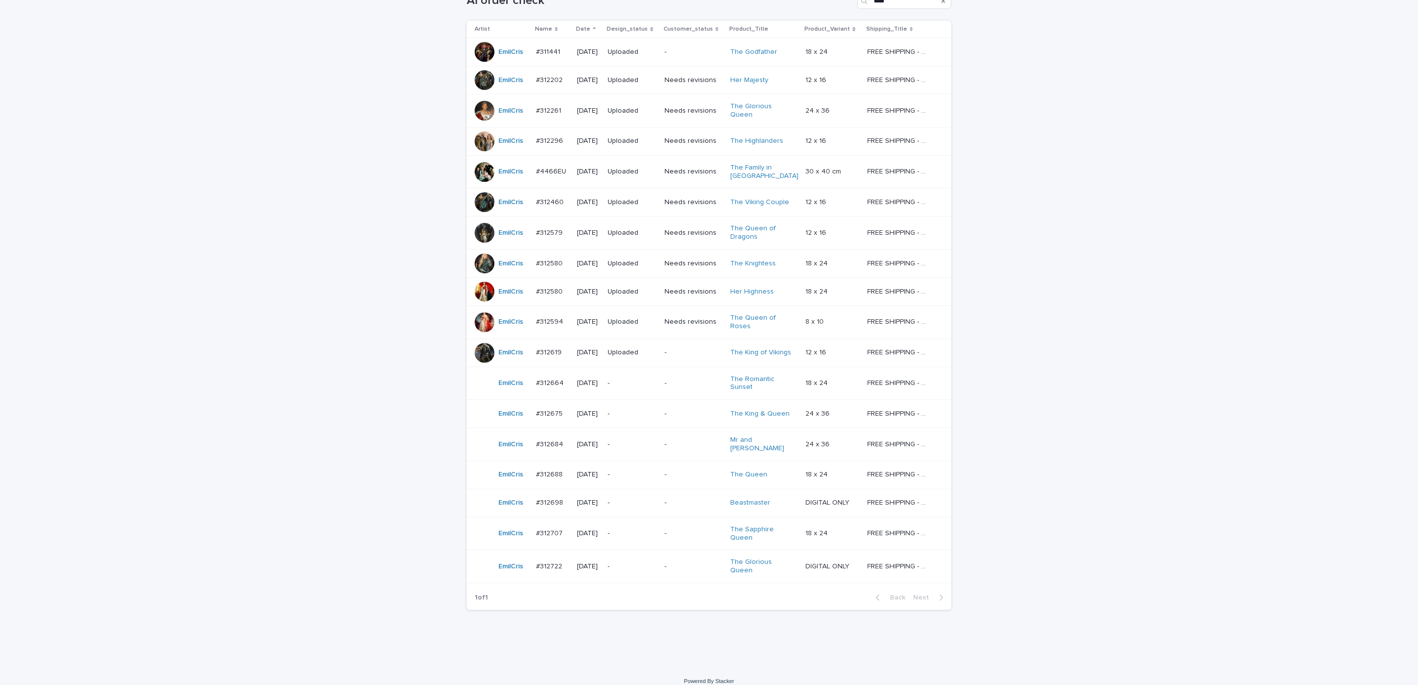
click at [674, 563] on p "-" at bounding box center [694, 567] width 58 height 8
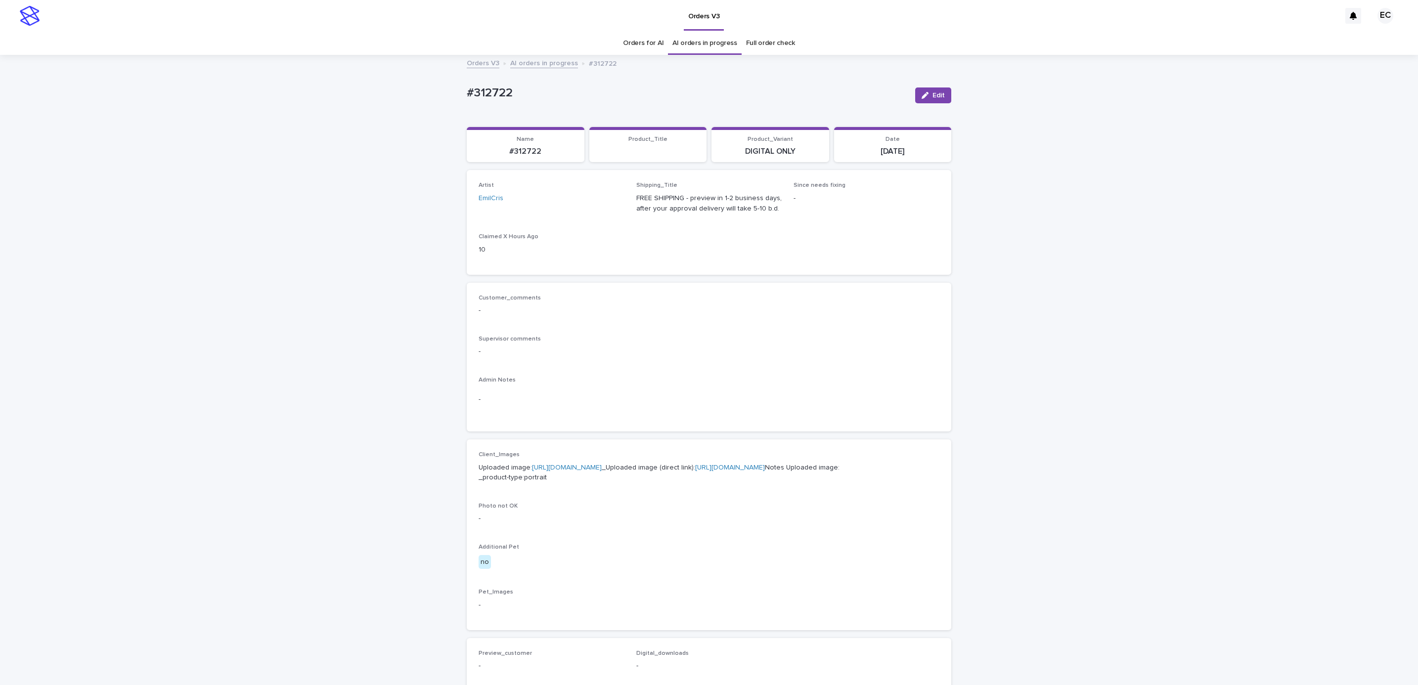
click at [462, 94] on div "Loading... Saving… Loading... Saving… #312722 Edit #312722 Edit Sorry, there wa…" at bounding box center [709, 494] width 494 height 876
click at [515, 96] on p "#312722" at bounding box center [687, 93] width 441 height 14
click at [613, 396] on p "-" at bounding box center [709, 400] width 461 height 10
click at [610, 463] on p "Uploaded image: [URL][DOMAIN_NAME] _Uploaded image (direct link): [URL][DOMAIN_…" at bounding box center [709, 473] width 461 height 21
click at [602, 465] on link "[URL][DOMAIN_NAME]" at bounding box center [567, 467] width 70 height 7
